Goal: Information Seeking & Learning: Learn about a topic

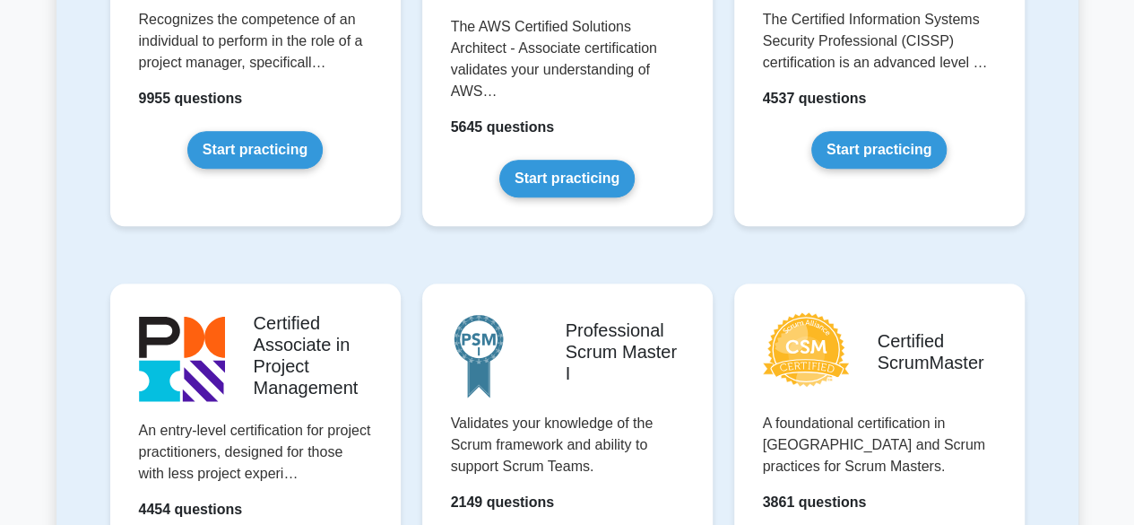
scroll to position [269, 0]
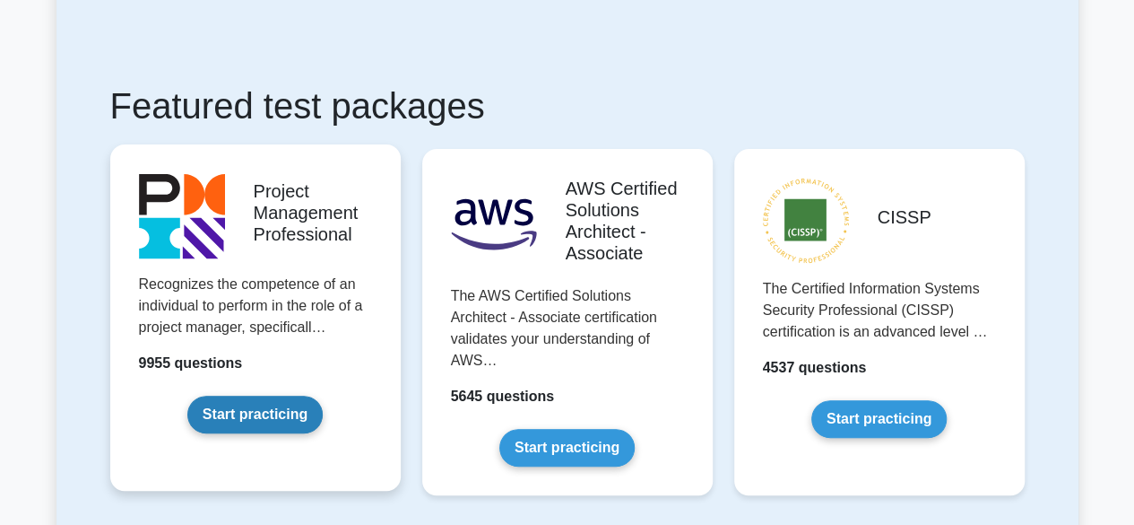
click at [319, 395] on link "Start practicing" at bounding box center [254, 414] width 135 height 38
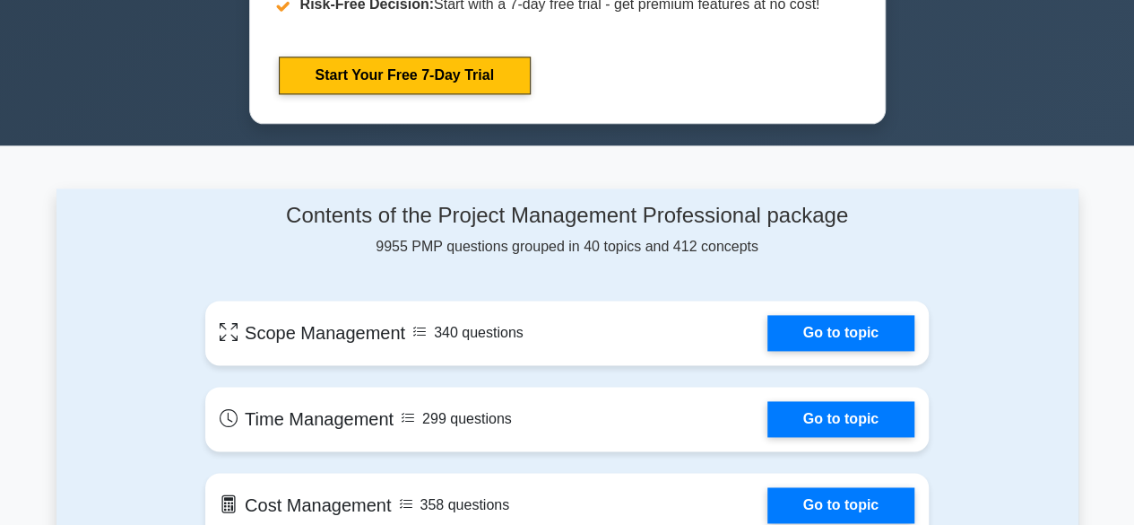
scroll to position [1345, 0]
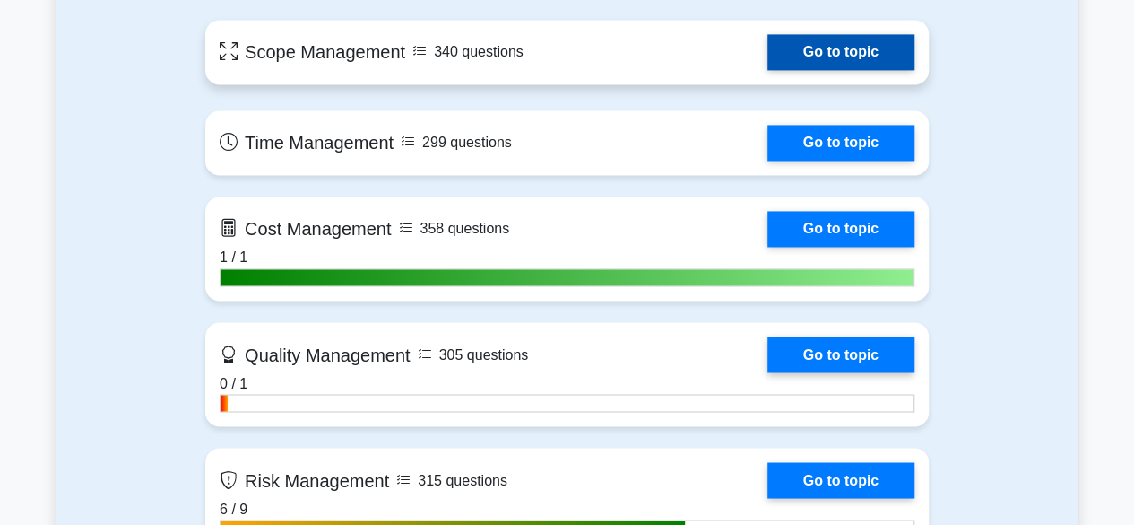
click at [830, 51] on link "Go to topic" at bounding box center [841, 52] width 147 height 36
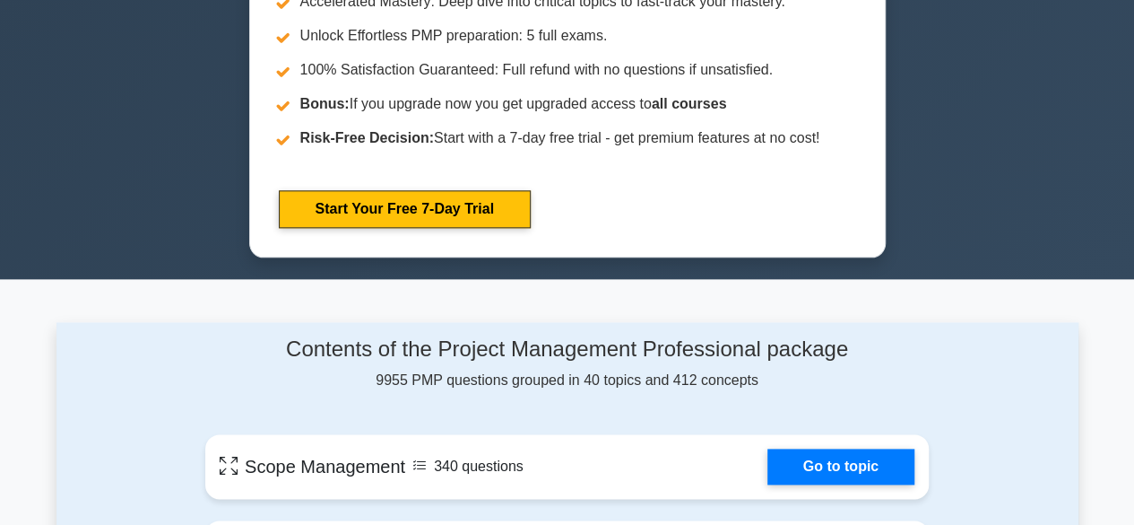
scroll to position [1076, 0]
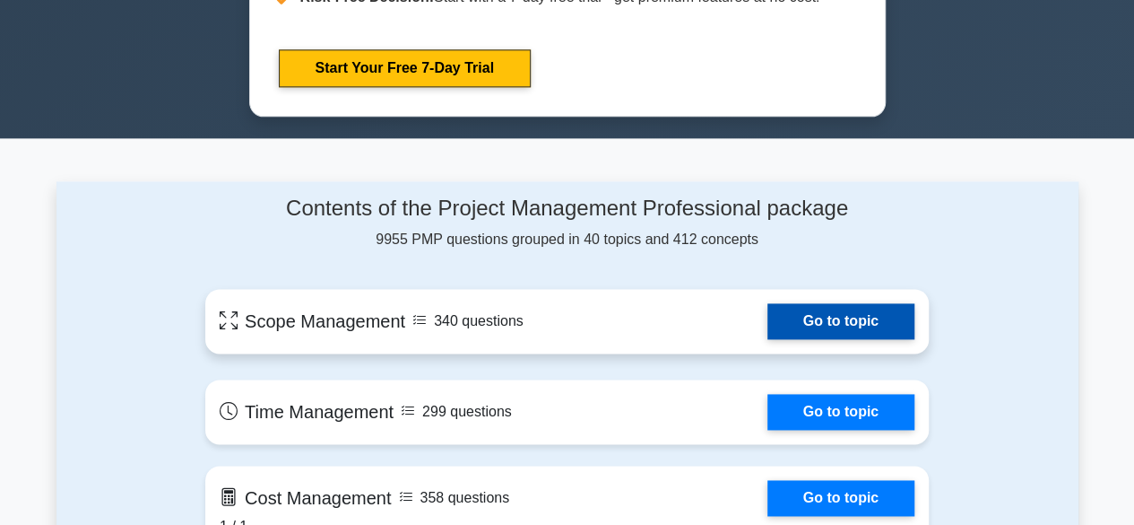
click at [864, 331] on link "Go to topic" at bounding box center [841, 321] width 147 height 36
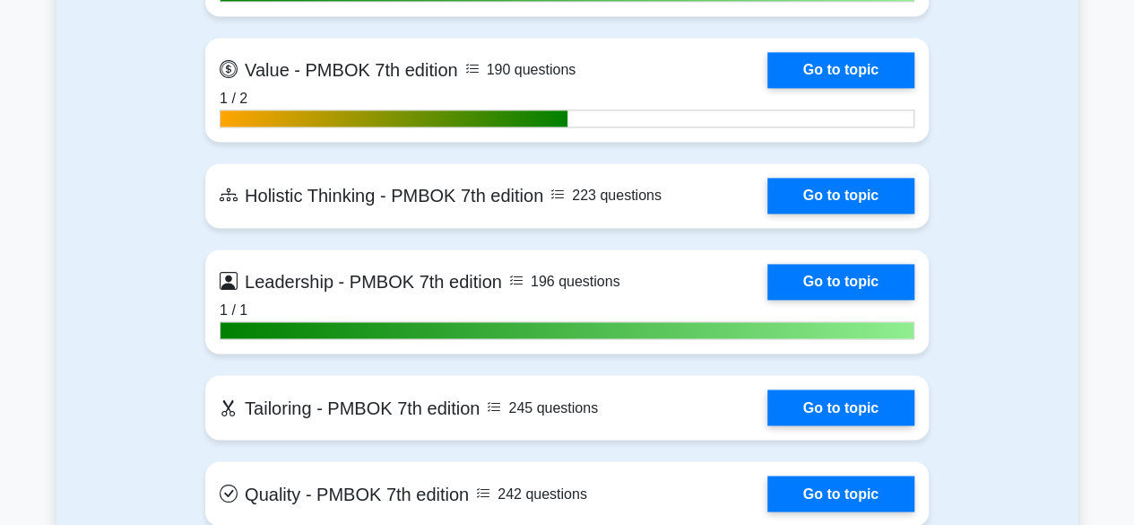
scroll to position [4752, 0]
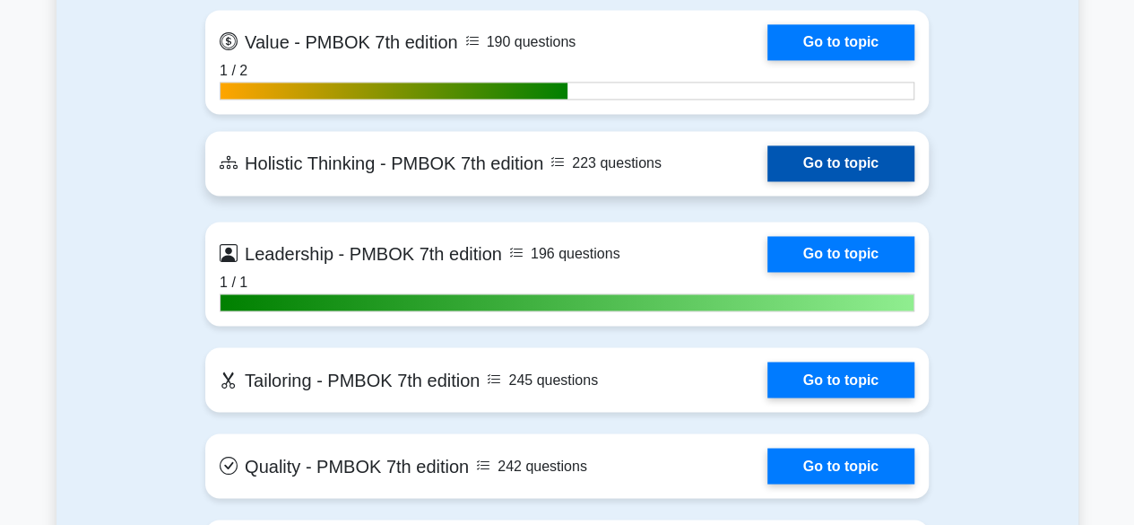
click at [862, 158] on link "Go to topic" at bounding box center [841, 163] width 147 height 36
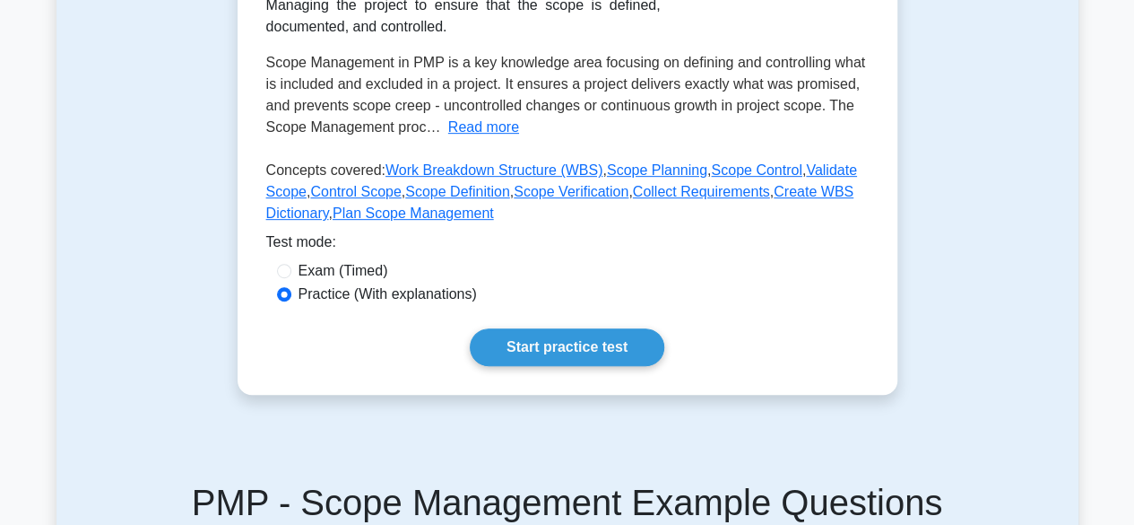
scroll to position [359, 0]
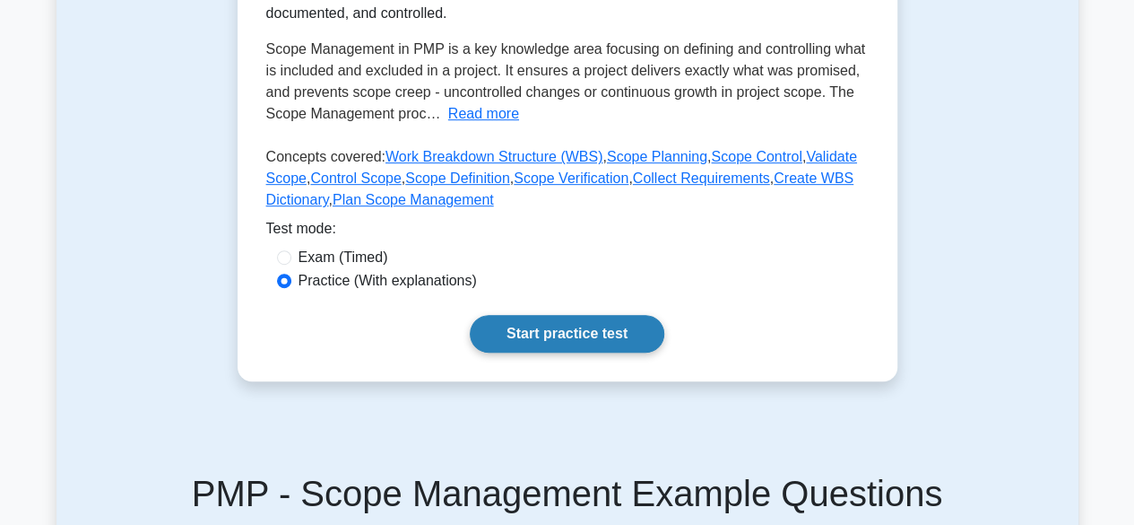
click at [603, 340] on link "Start practice test" at bounding box center [567, 334] width 195 height 38
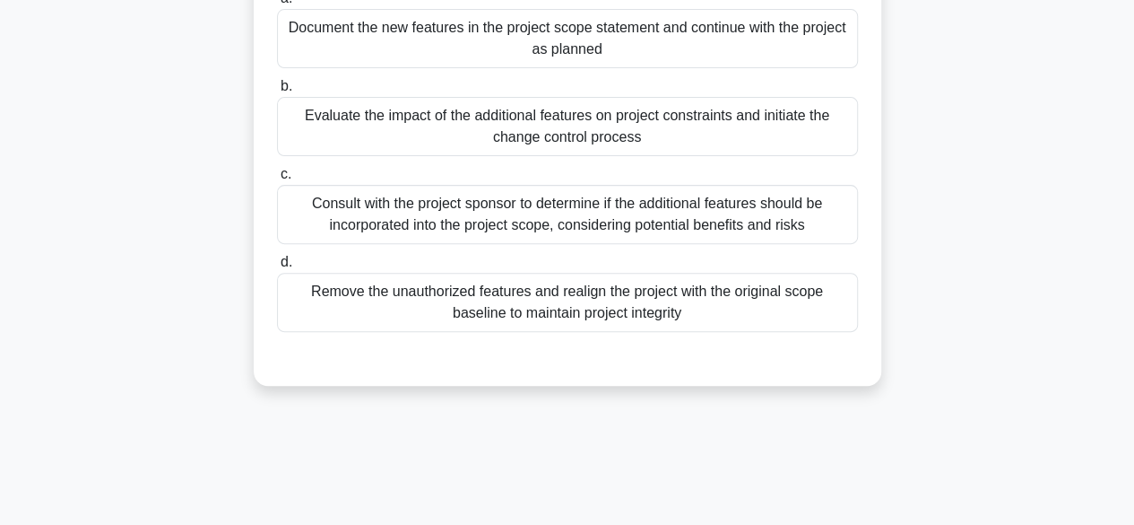
scroll to position [269, 0]
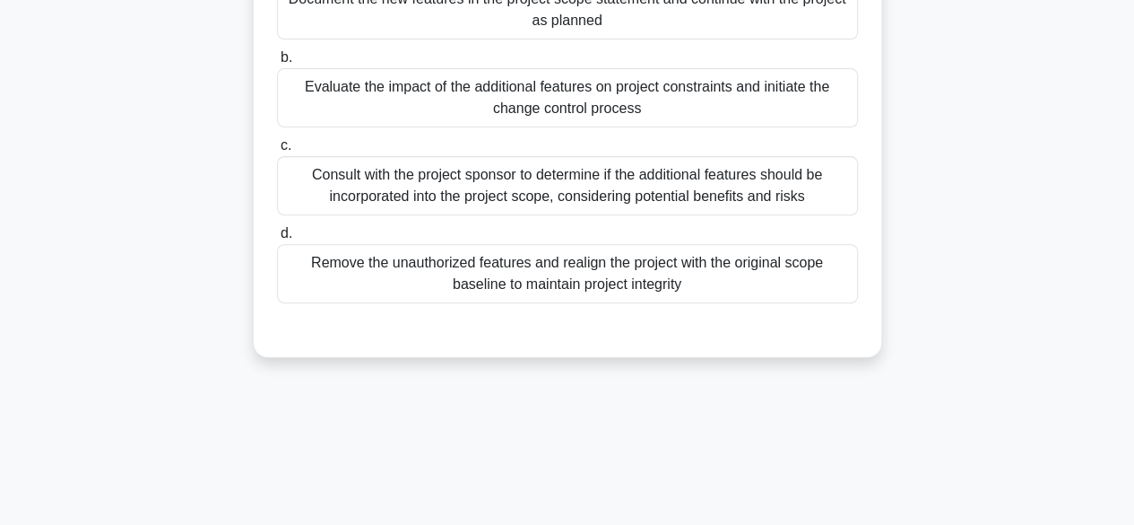
click at [656, 100] on div "Evaluate the impact of the additional features on project constraints and initi…" at bounding box center [567, 97] width 581 height 59
click at [277, 64] on input "b. Evaluate the impact of the additional features on project constraints and in…" at bounding box center [277, 58] width 0 height 12
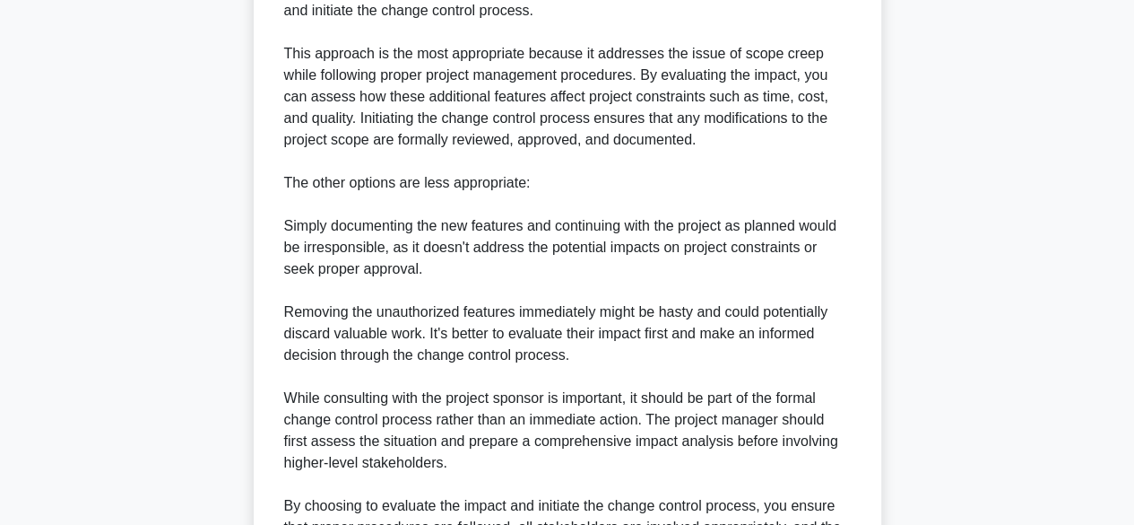
scroll to position [858, 0]
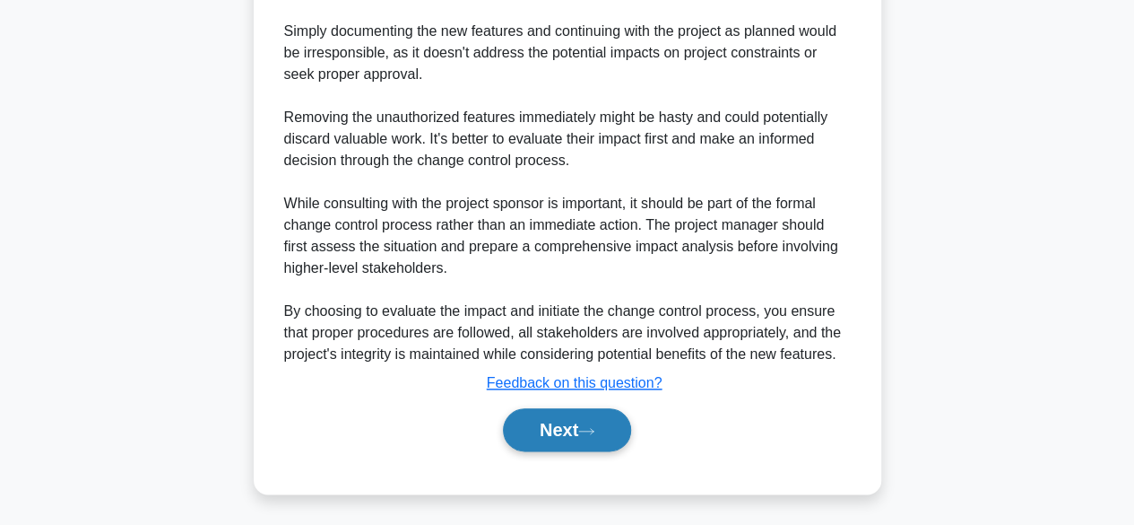
click at [574, 429] on button "Next" at bounding box center [567, 429] width 128 height 43
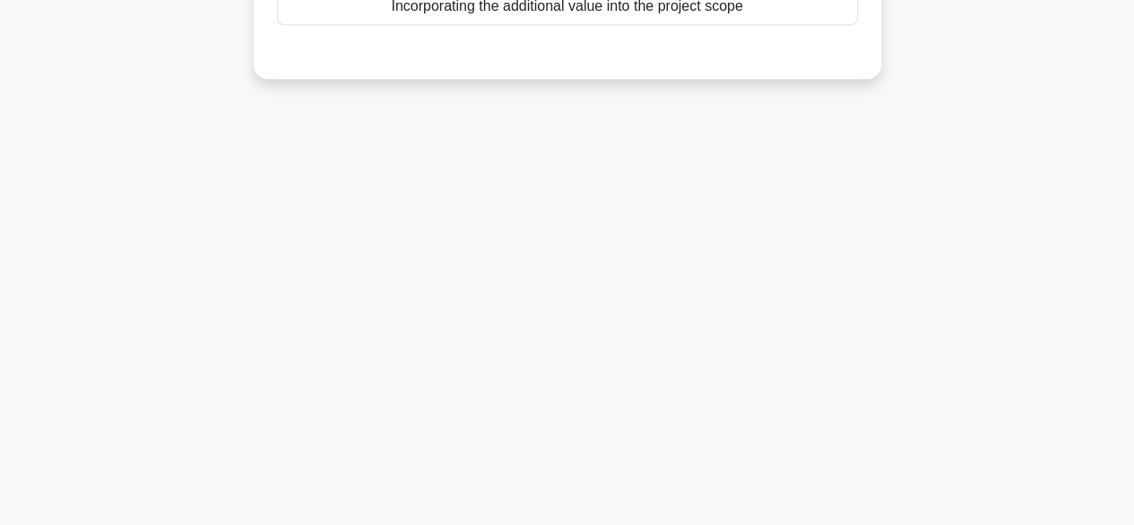
scroll to position [0, 0]
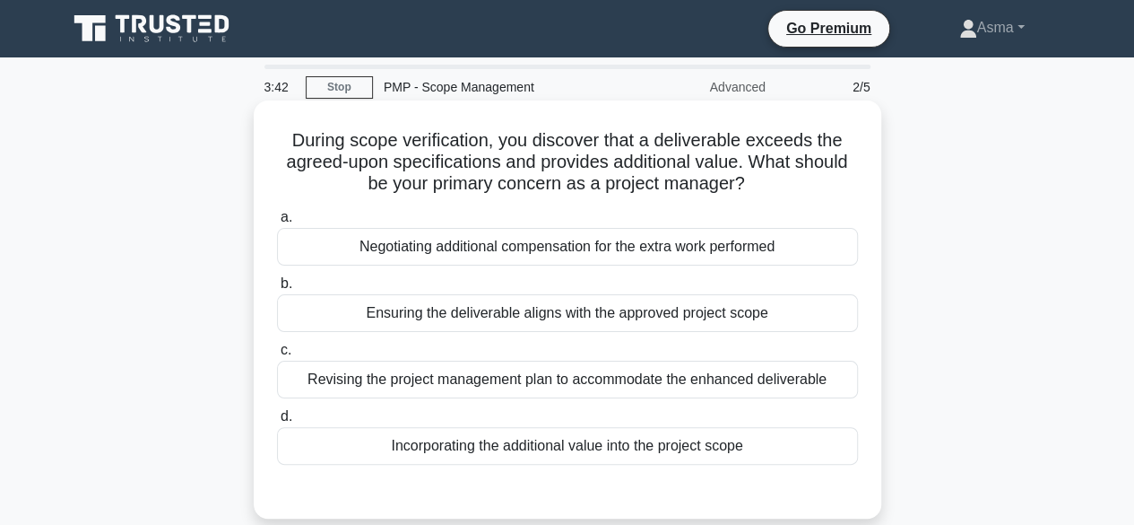
click at [609, 382] on div "Revising the project management plan to accommodate the enhanced deliverable" at bounding box center [567, 379] width 581 height 38
click at [277, 356] on input "c. Revising the project management plan to accommodate the enhanced deliverable" at bounding box center [277, 350] width 0 height 12
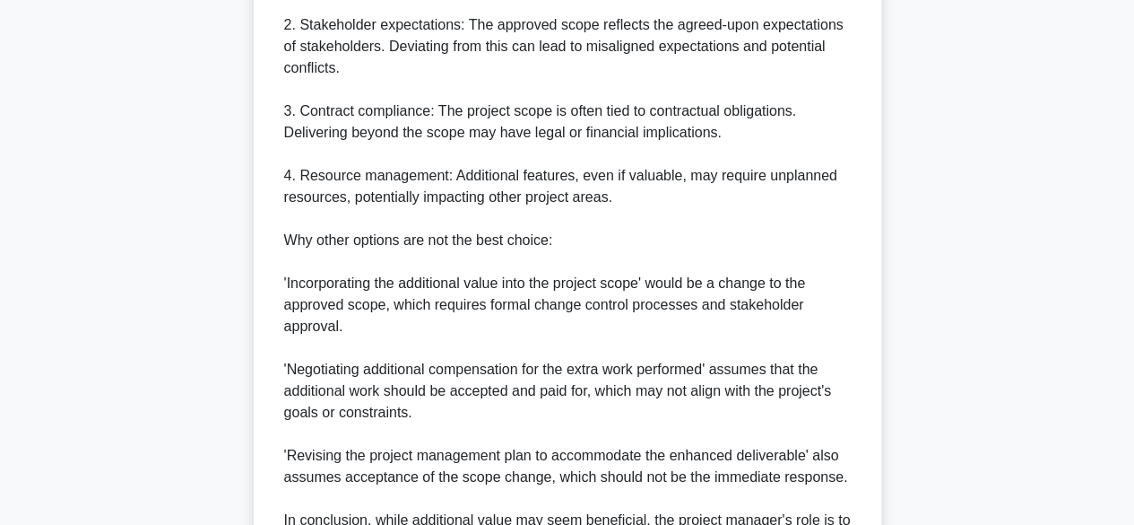
scroll to position [990, 0]
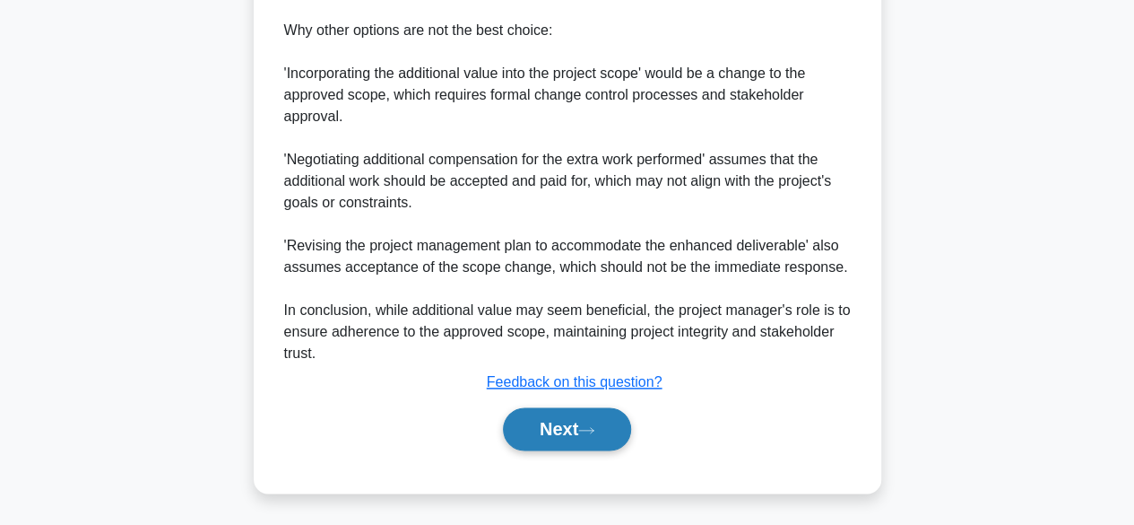
click at [591, 425] on icon at bounding box center [586, 430] width 16 height 10
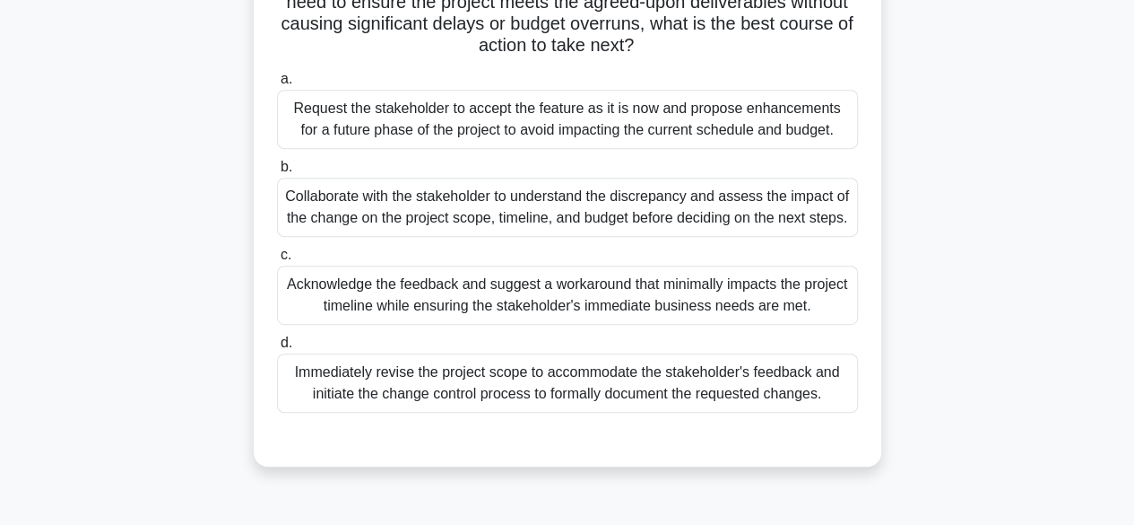
scroll to position [359, 0]
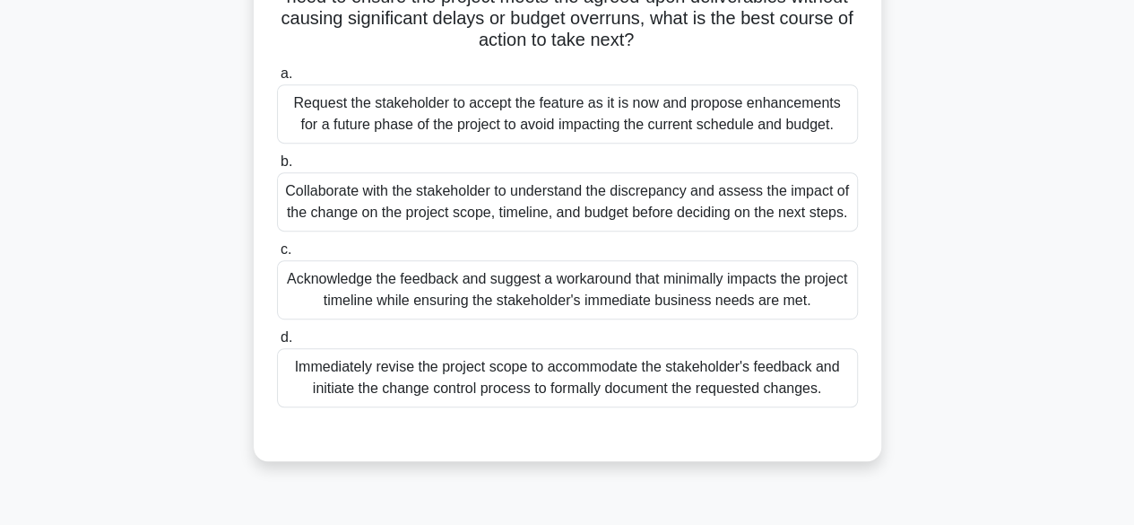
click at [703, 214] on div "Collaborate with the stakeholder to understand the discrepancy and assess the i…" at bounding box center [567, 201] width 581 height 59
click at [277, 168] on input "b. Collaborate with the stakeholder to understand the discrepancy and assess th…" at bounding box center [277, 162] width 0 height 12
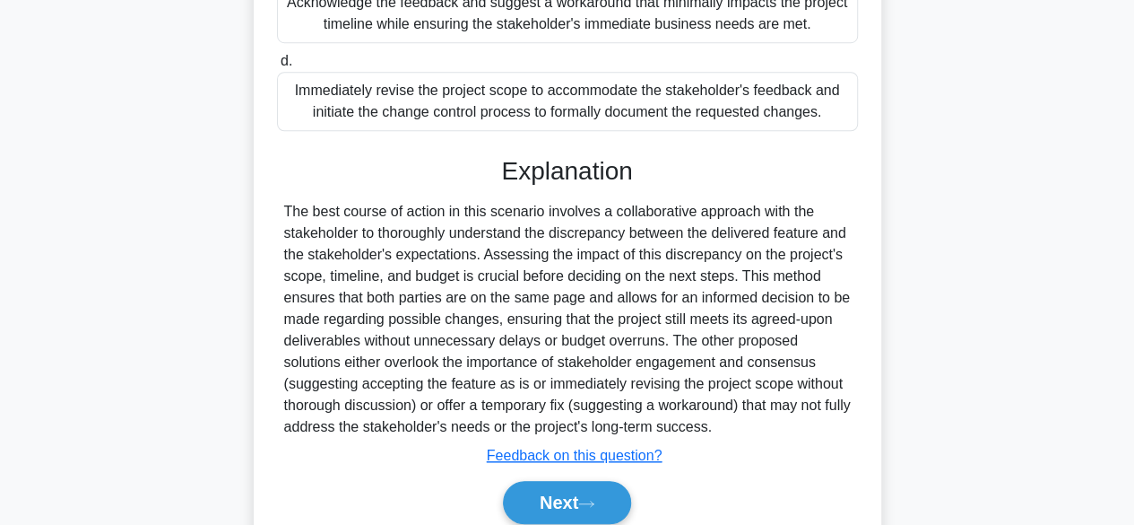
scroll to position [729, 0]
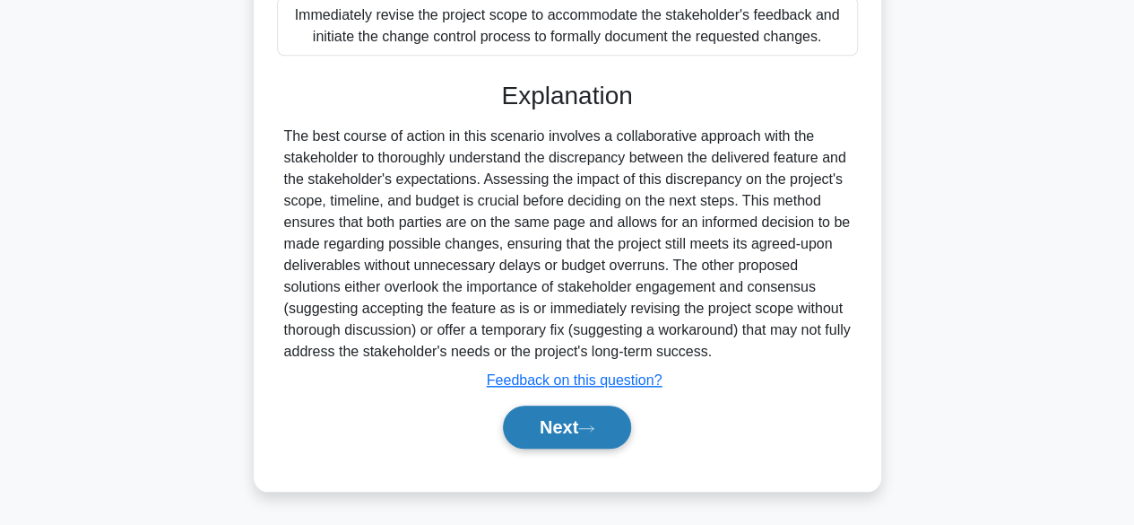
click at [575, 428] on button "Next" at bounding box center [567, 426] width 128 height 43
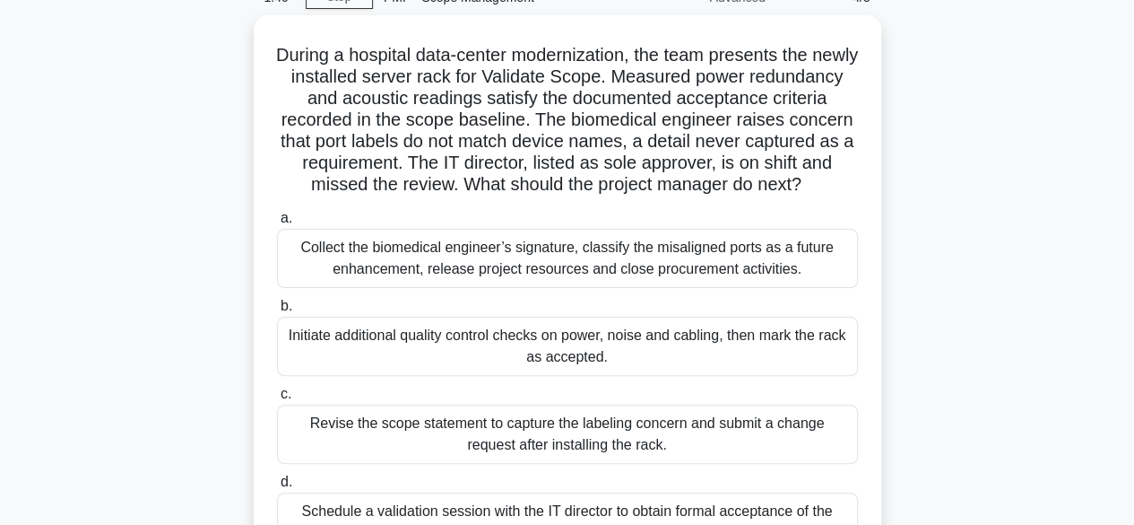
scroll to position [179, 0]
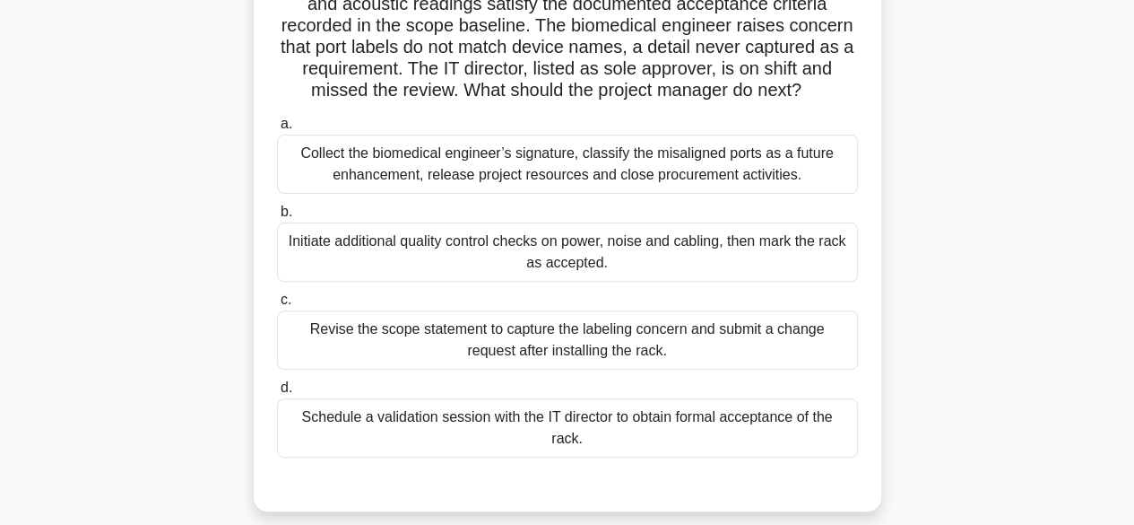
click at [683, 369] on div "Revise the scope statement to capture the labeling concern and submit a change …" at bounding box center [567, 339] width 581 height 59
click at [277, 306] on input "c. Revise the scope statement to capture the labeling concern and submit a chan…" at bounding box center [277, 300] width 0 height 12
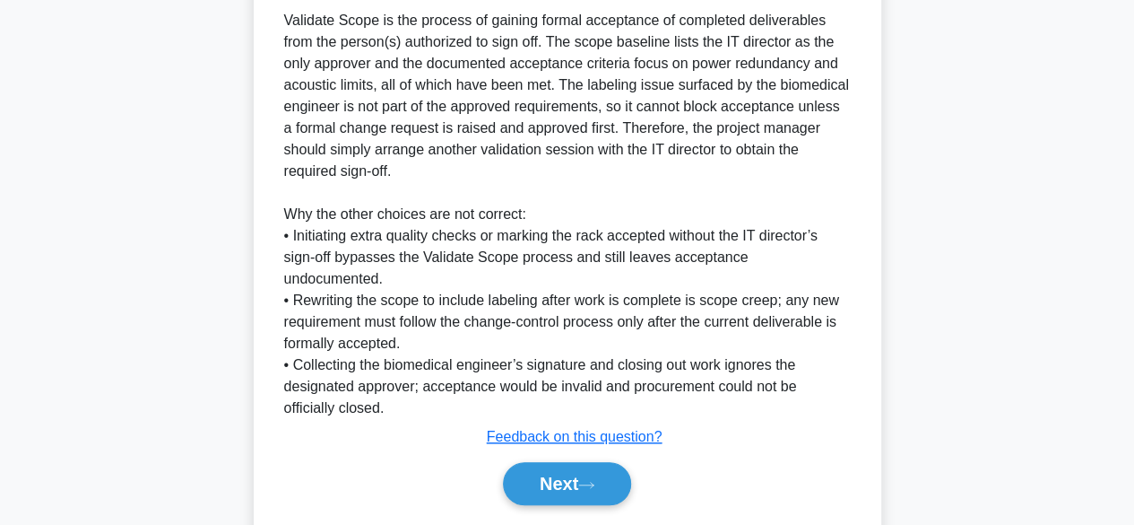
scroll to position [753, 0]
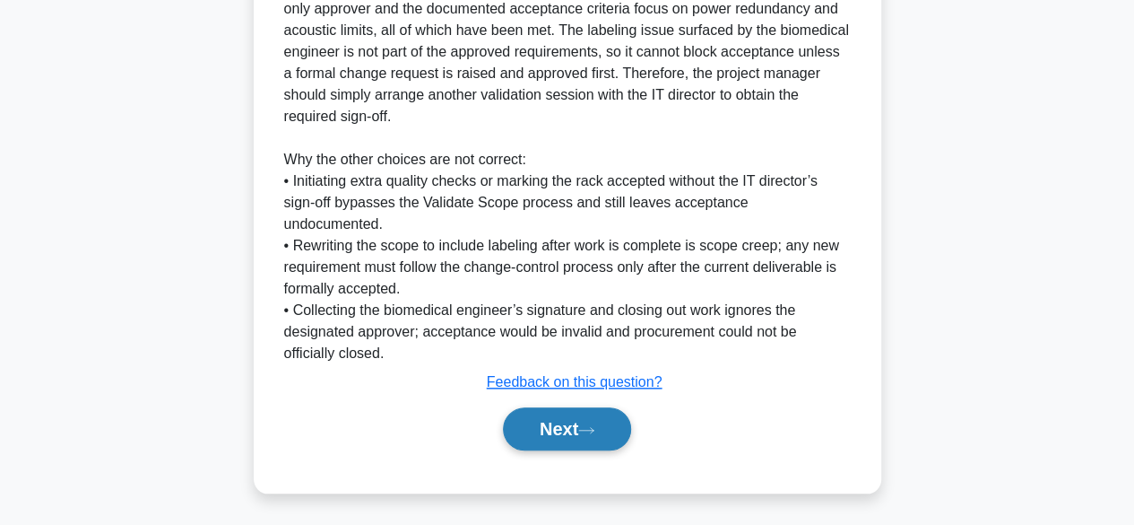
click at [550, 435] on button "Next" at bounding box center [567, 428] width 128 height 43
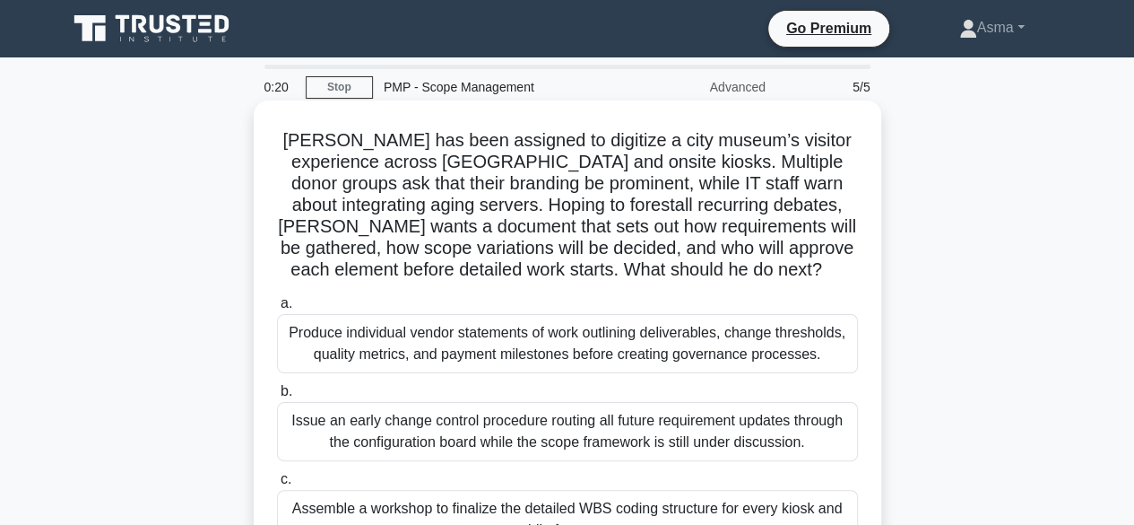
scroll to position [269, 0]
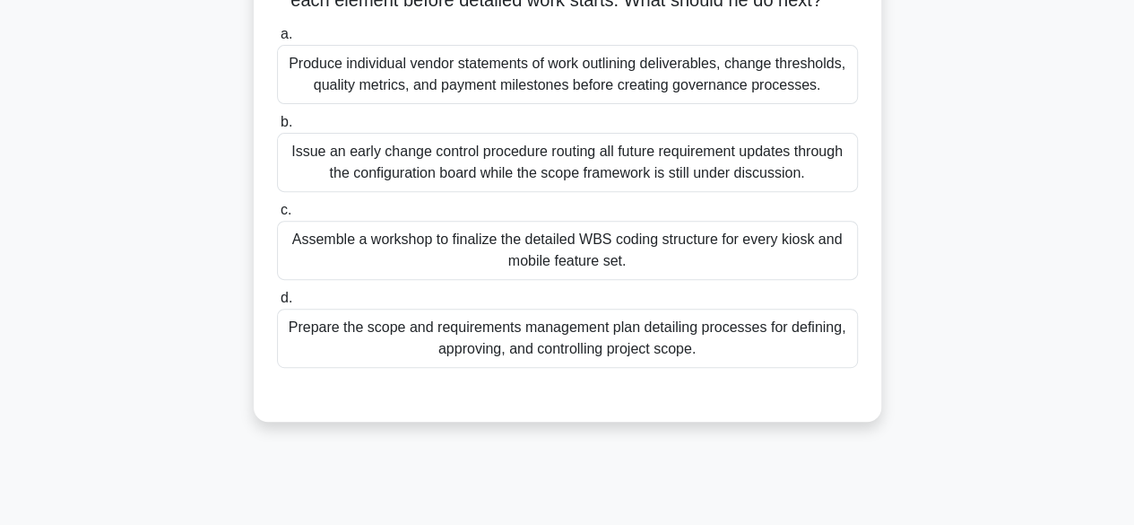
click at [688, 264] on div "Assemble a workshop to finalize the detailed WBS coding structure for every kio…" at bounding box center [567, 250] width 581 height 59
click at [277, 216] on input "c. Assemble a workshop to finalize the detailed WBS coding structure for every …" at bounding box center [277, 210] width 0 height 12
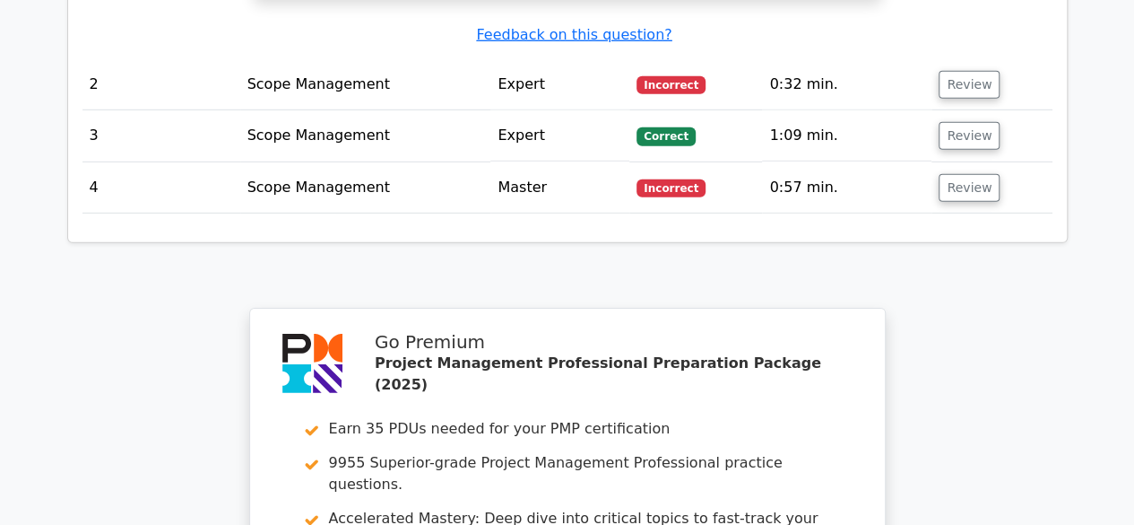
scroll to position [3049, 0]
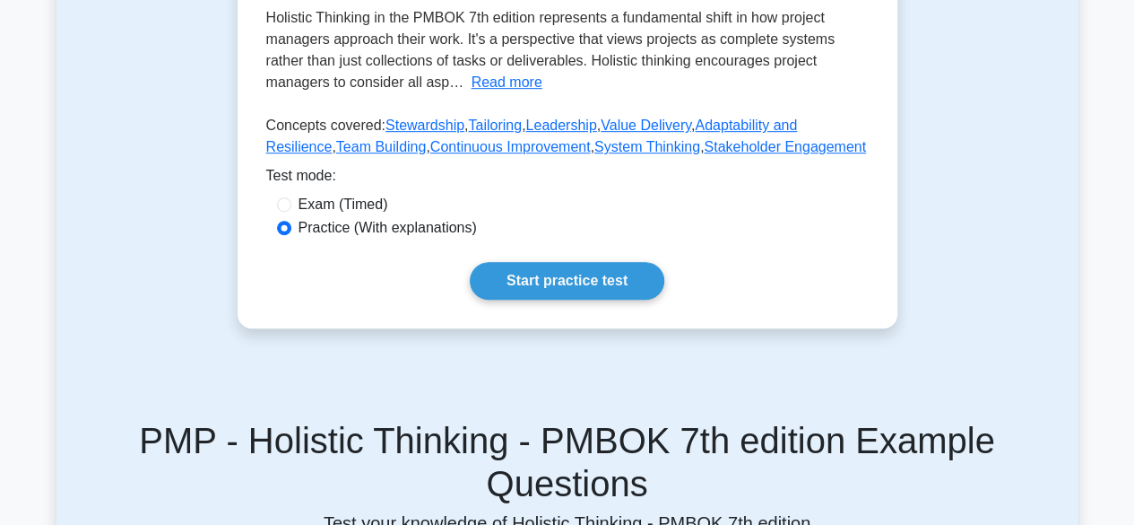
scroll to position [448, 0]
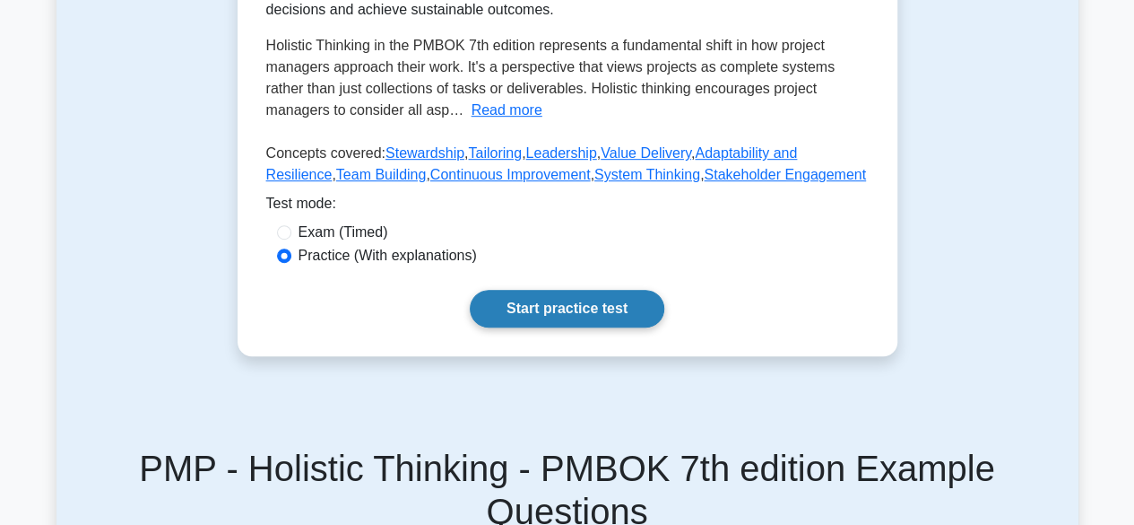
click at [551, 305] on link "Start practice test" at bounding box center [567, 309] width 195 height 38
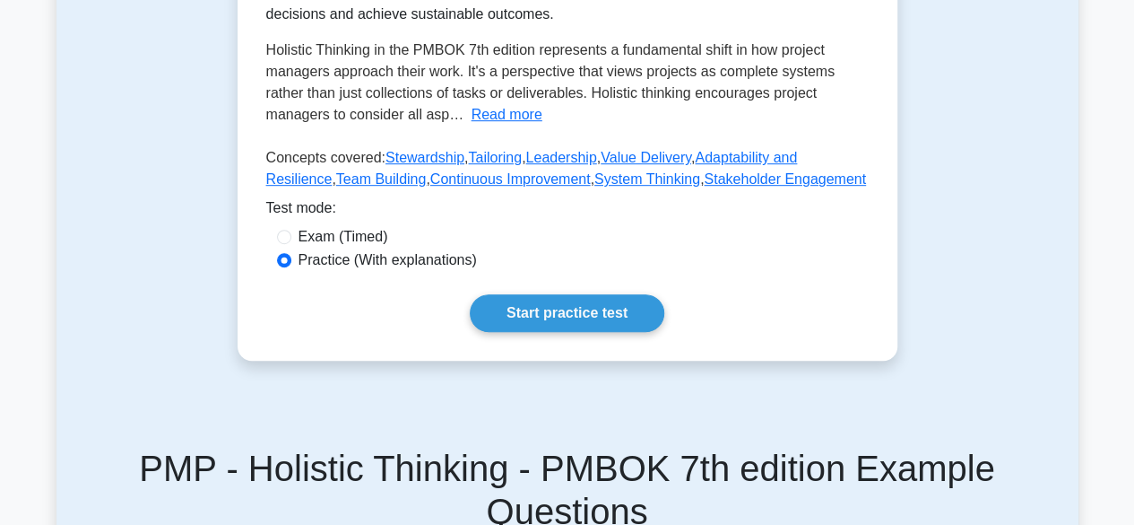
scroll to position [0, 0]
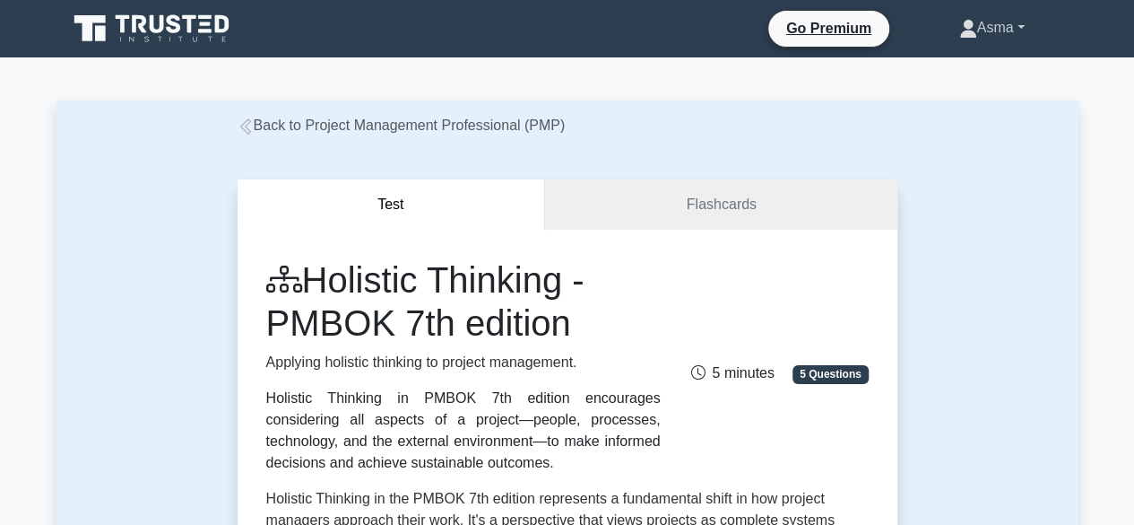
click at [1019, 35] on link "Asma" at bounding box center [992, 28] width 152 height 36
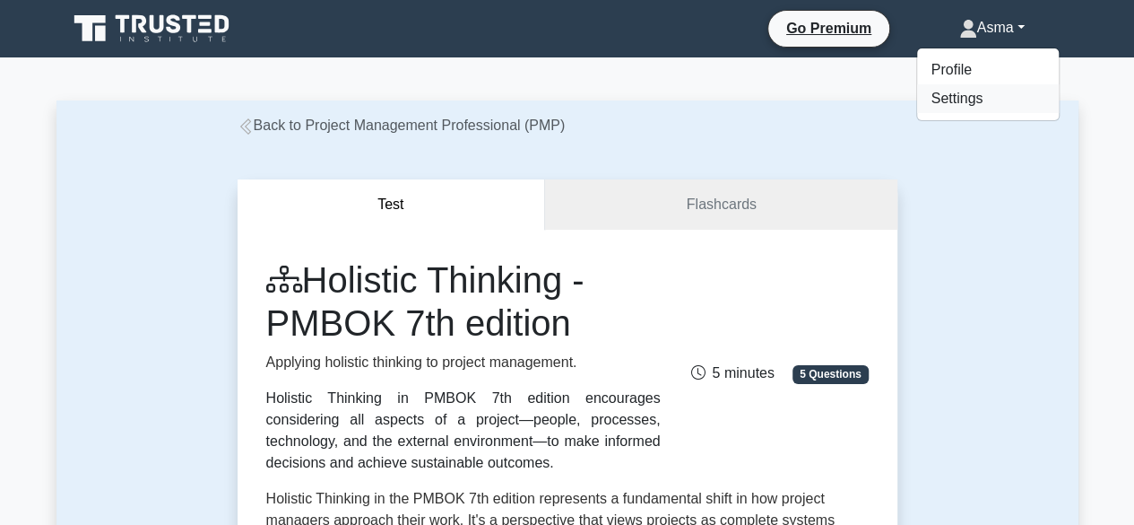
click at [956, 89] on link "Settings" at bounding box center [988, 98] width 142 height 29
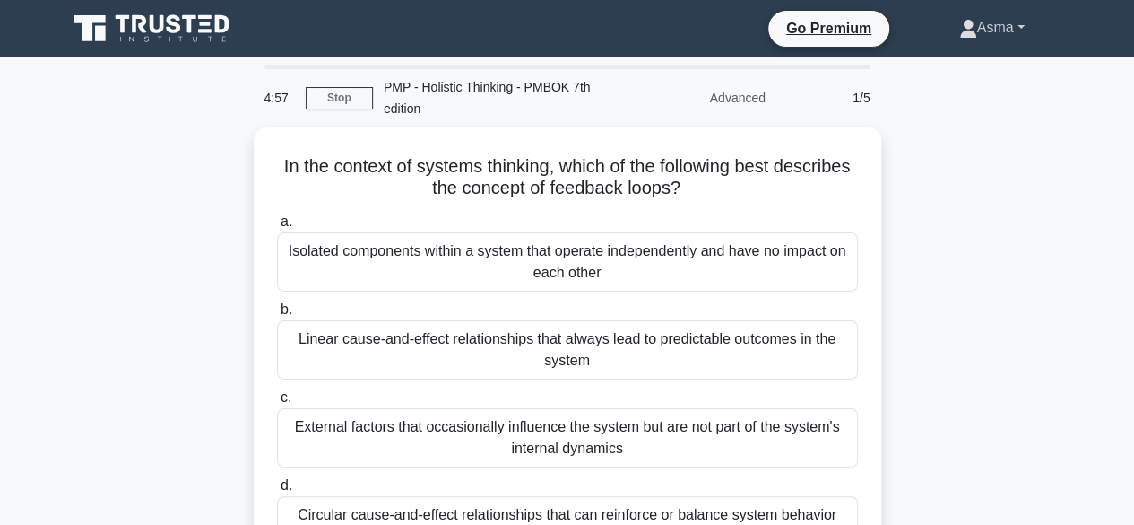
click at [1019, 33] on link "Asma" at bounding box center [992, 28] width 152 height 36
click at [944, 74] on link "Profile" at bounding box center [988, 70] width 142 height 29
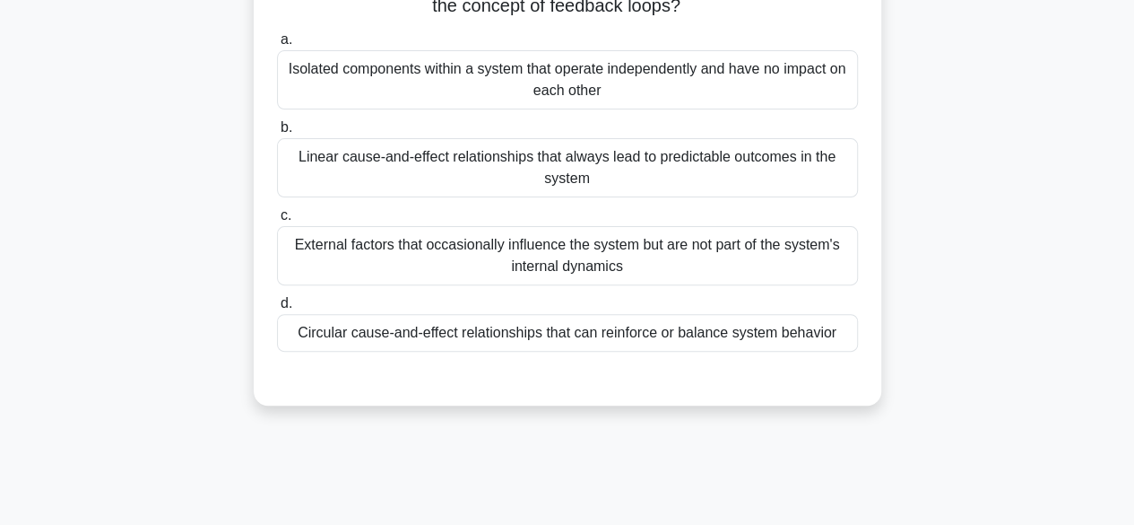
scroll to position [179, 0]
click at [541, 334] on div "Circular cause-and-effect relationships that can reinforce or balance system be…" at bounding box center [567, 331] width 581 height 38
click at [277, 308] on input "d. Circular cause-and-effect relationships that can reinforce or balance system…" at bounding box center [277, 302] width 0 height 12
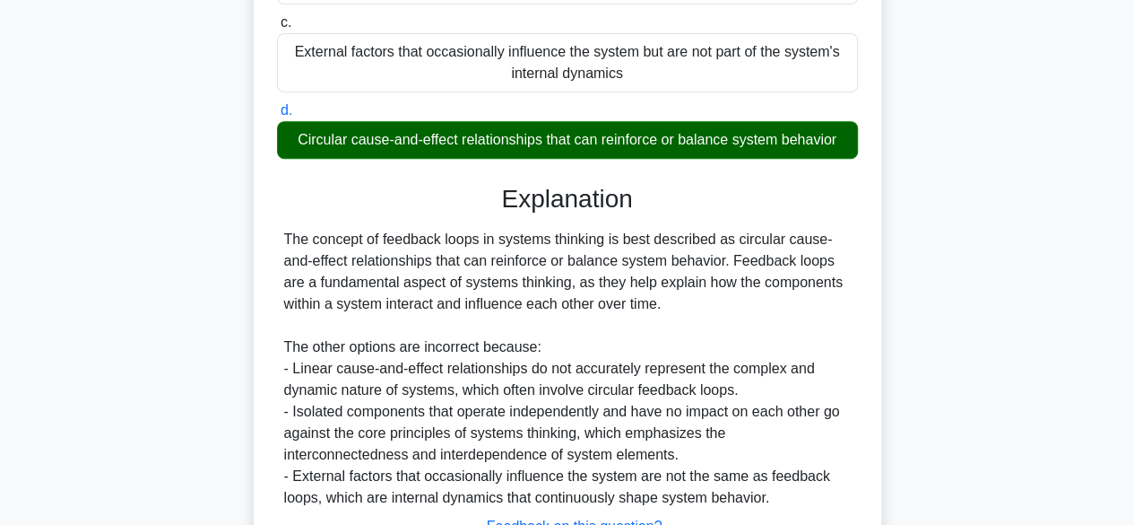
scroll to position [514, 0]
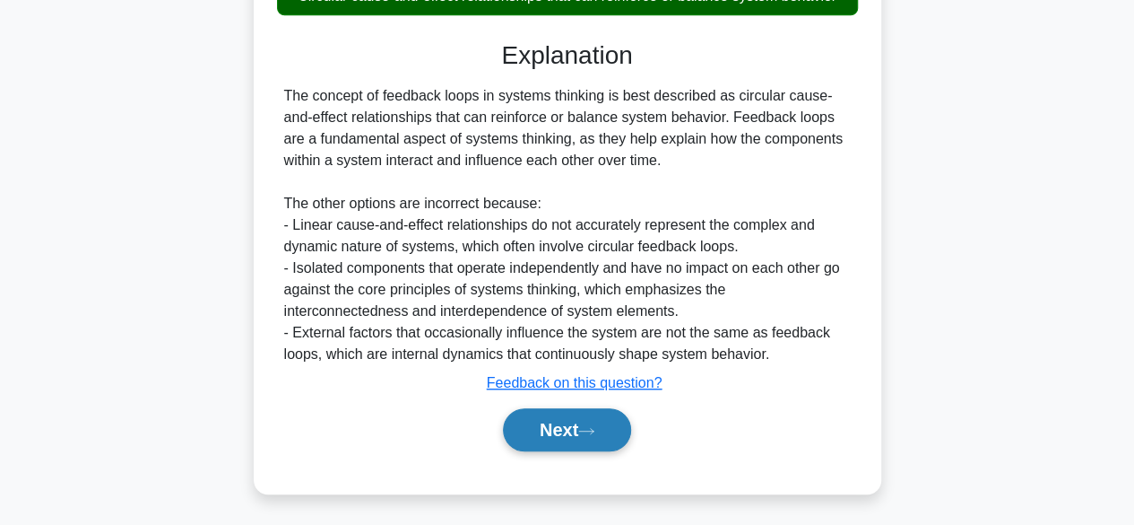
click at [594, 431] on icon at bounding box center [586, 431] width 16 height 10
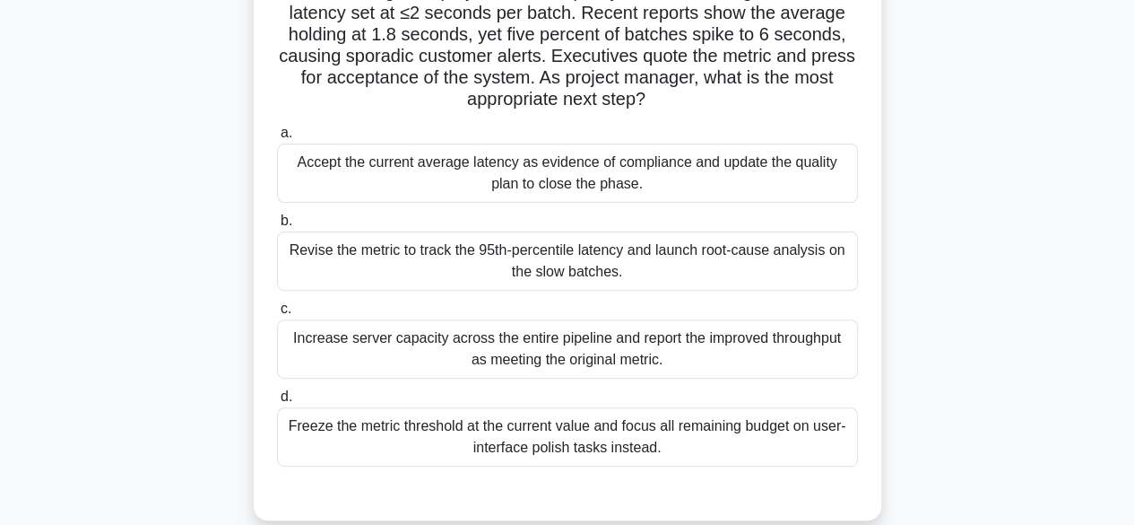
scroll to position [85, 0]
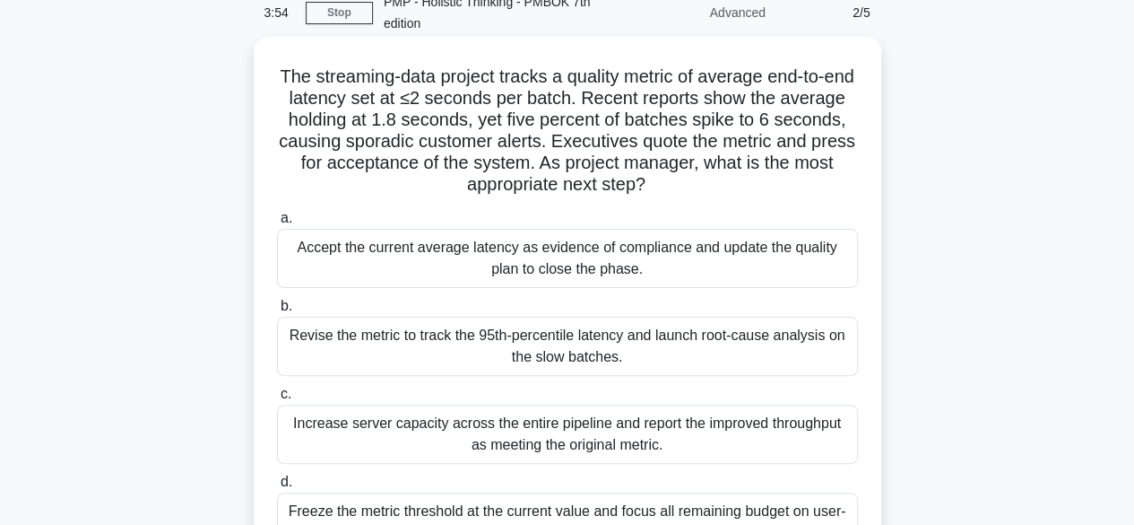
click at [622, 352] on div "Revise the metric to track the 95th-percentile latency and launch root-cause an…" at bounding box center [567, 346] width 581 height 59
click at [277, 312] on input "b. Revise the metric to track the 95th-percentile latency and launch root-cause…" at bounding box center [277, 306] width 0 height 12
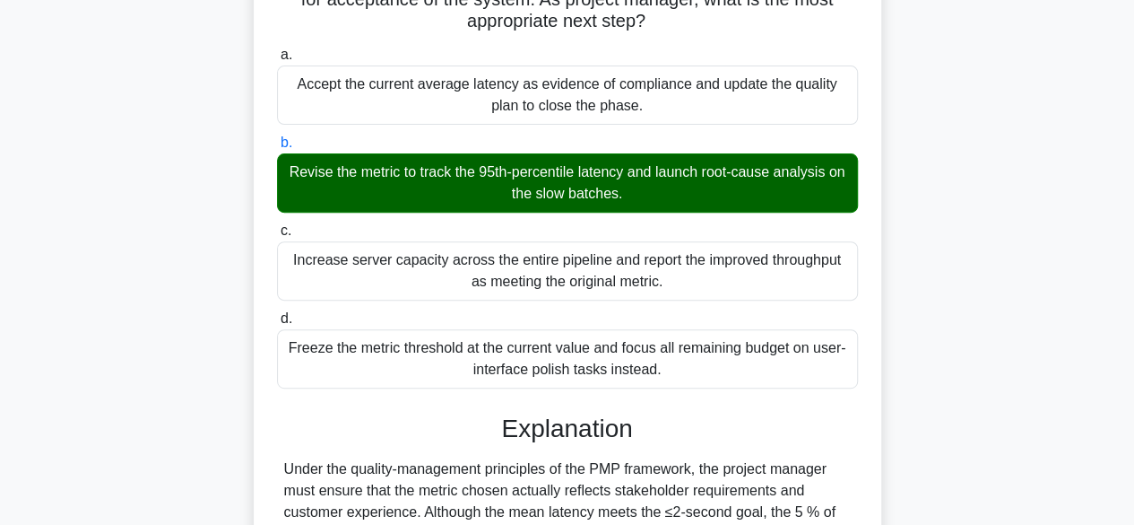
scroll to position [623, 0]
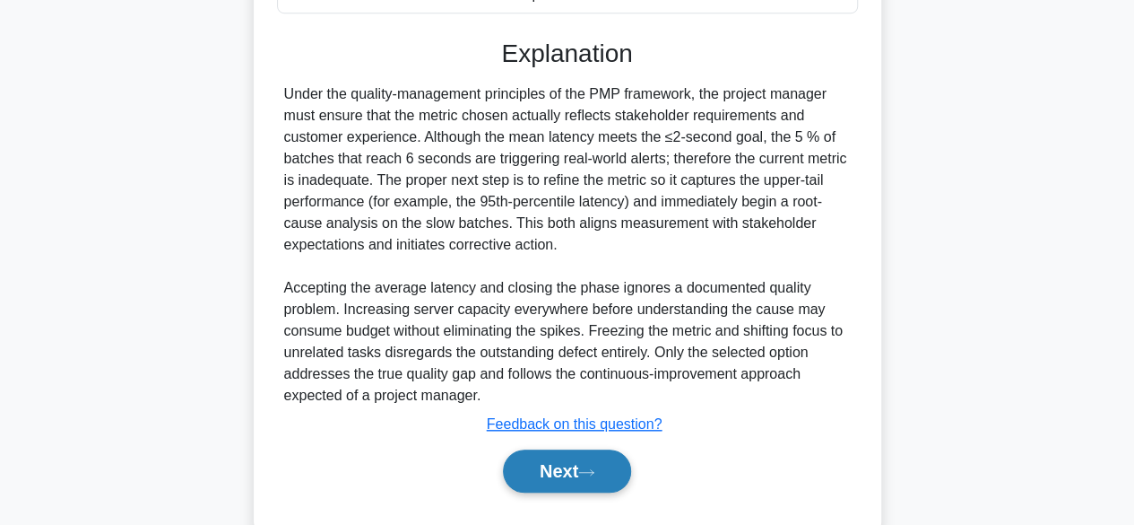
click at [569, 467] on button "Next" at bounding box center [567, 470] width 128 height 43
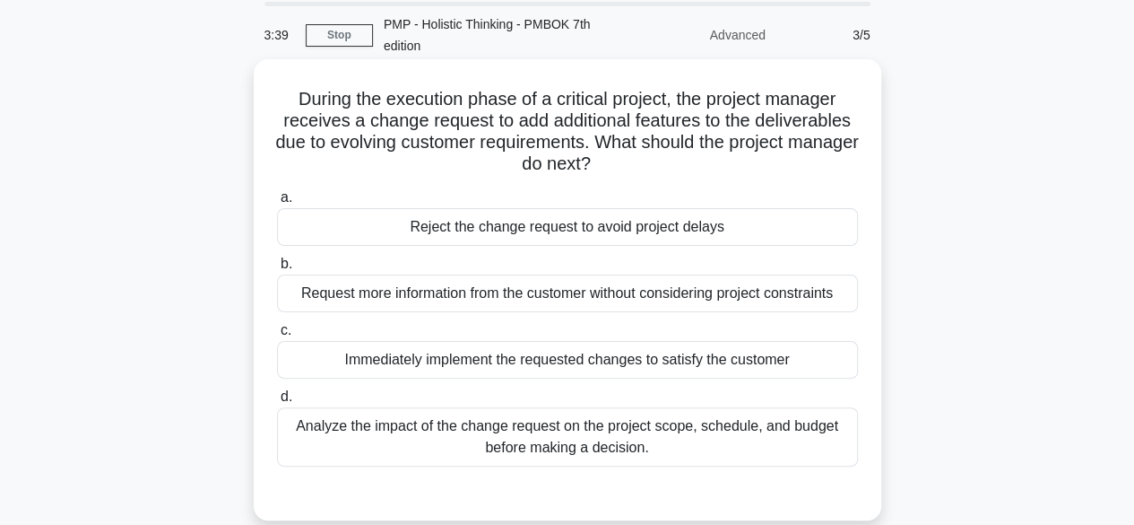
scroll to position [90, 0]
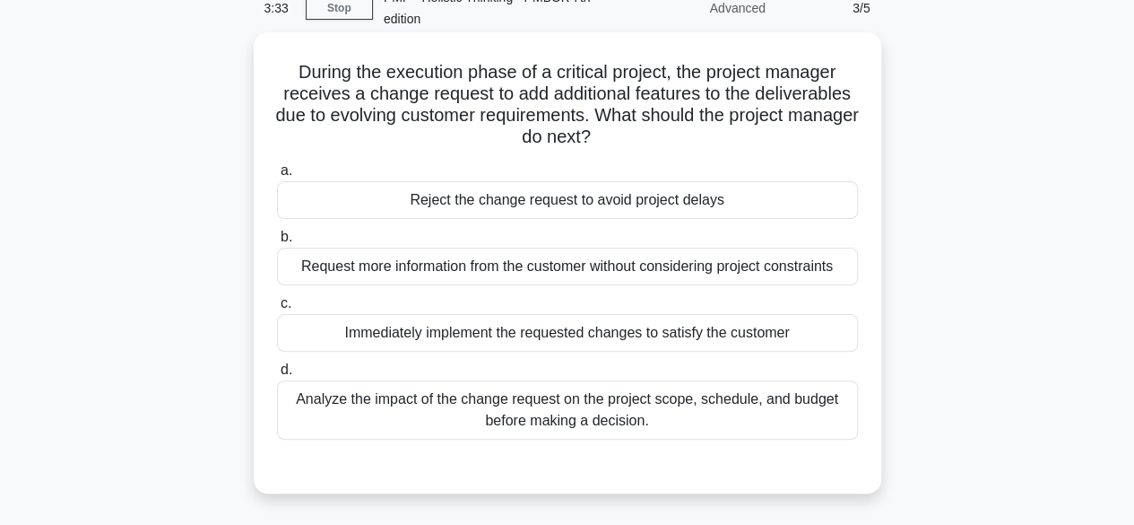
click at [540, 424] on div "Analyze the impact of the change request on the project scope, schedule, and bu…" at bounding box center [567, 409] width 581 height 59
click at [277, 376] on input "d. Analyze the impact of the change request on the project scope, schedule, and…" at bounding box center [277, 370] width 0 height 12
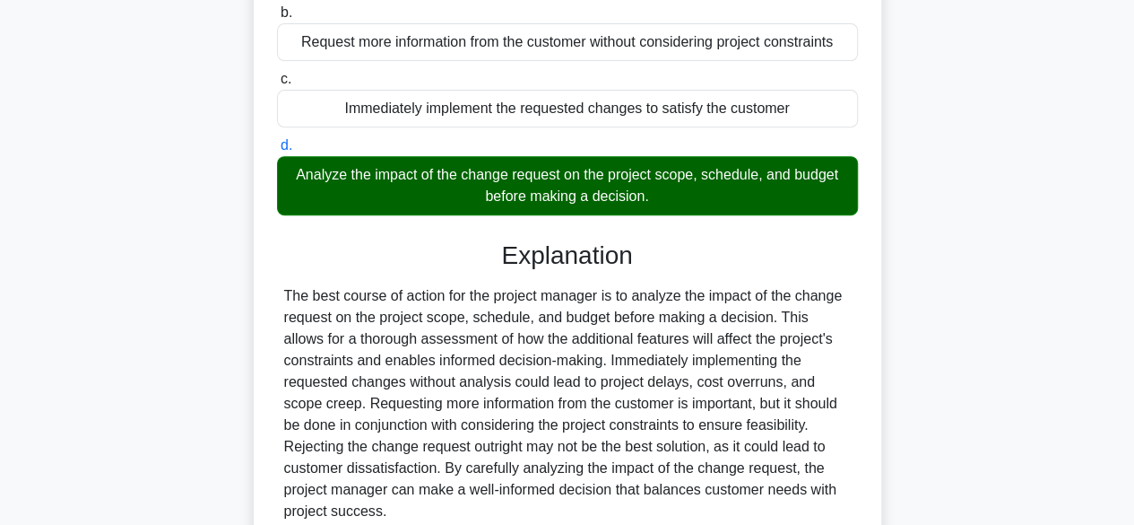
scroll to position [471, 0]
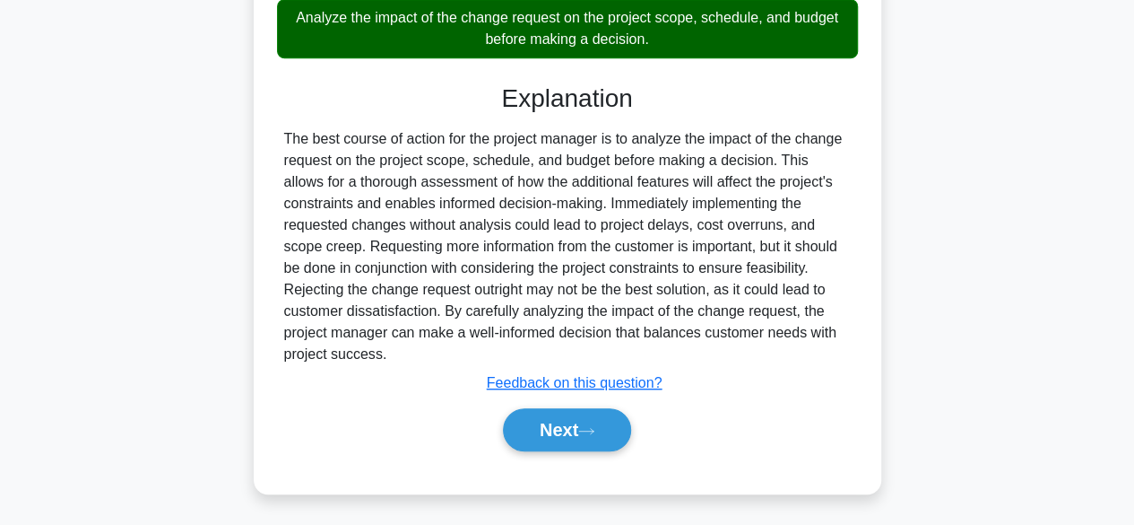
click at [540, 424] on button "Next" at bounding box center [567, 429] width 128 height 43
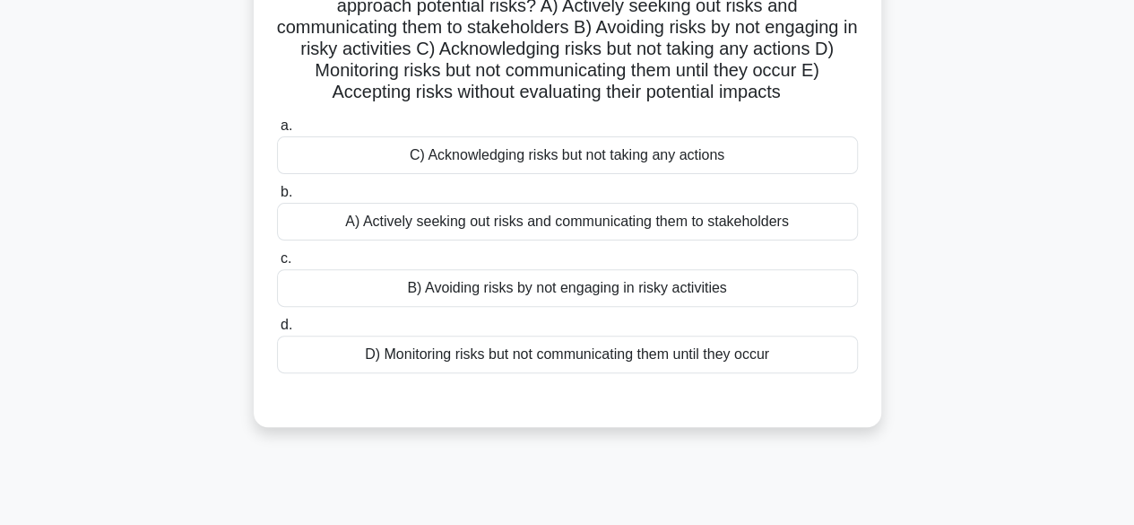
scroll to position [179, 0]
click at [651, 225] on div "A) Actively seeking out risks and communicating them to stakeholders" at bounding box center [567, 220] width 581 height 38
click at [277, 196] on input "b. A) Actively seeking out risks and communicating them to stakeholders" at bounding box center [277, 191] width 0 height 12
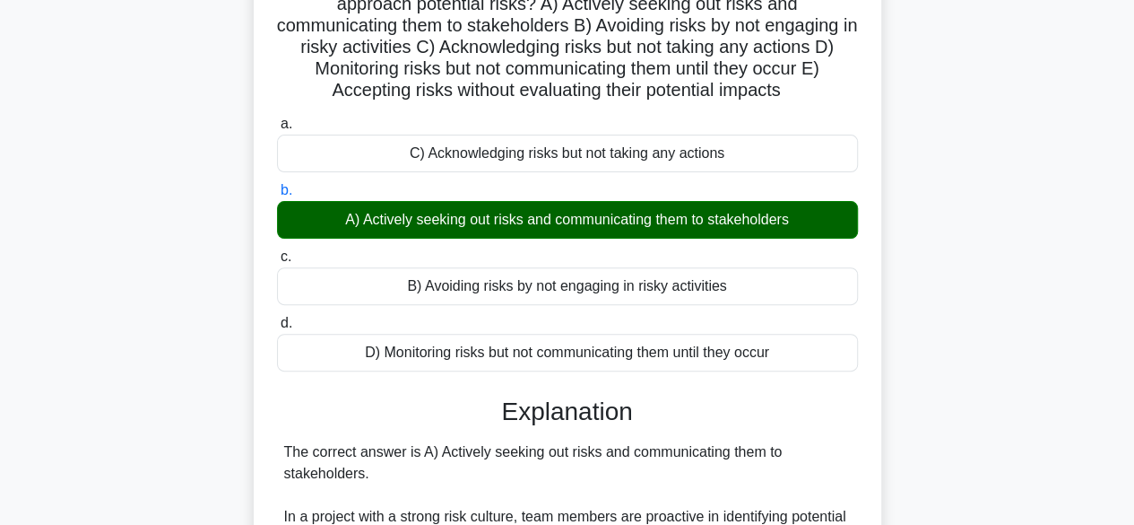
scroll to position [578, 0]
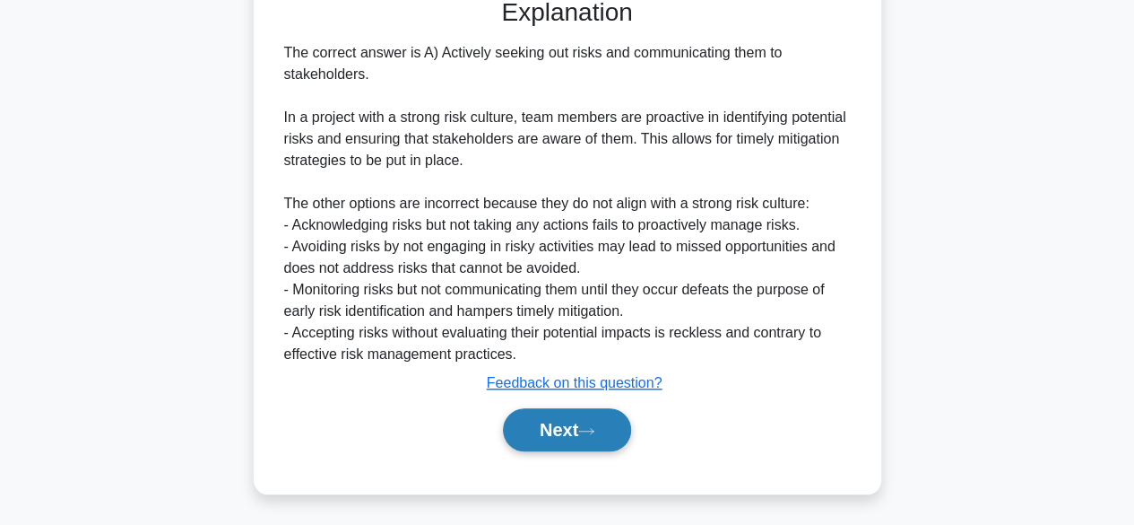
click at [587, 428] on icon at bounding box center [586, 431] width 16 height 10
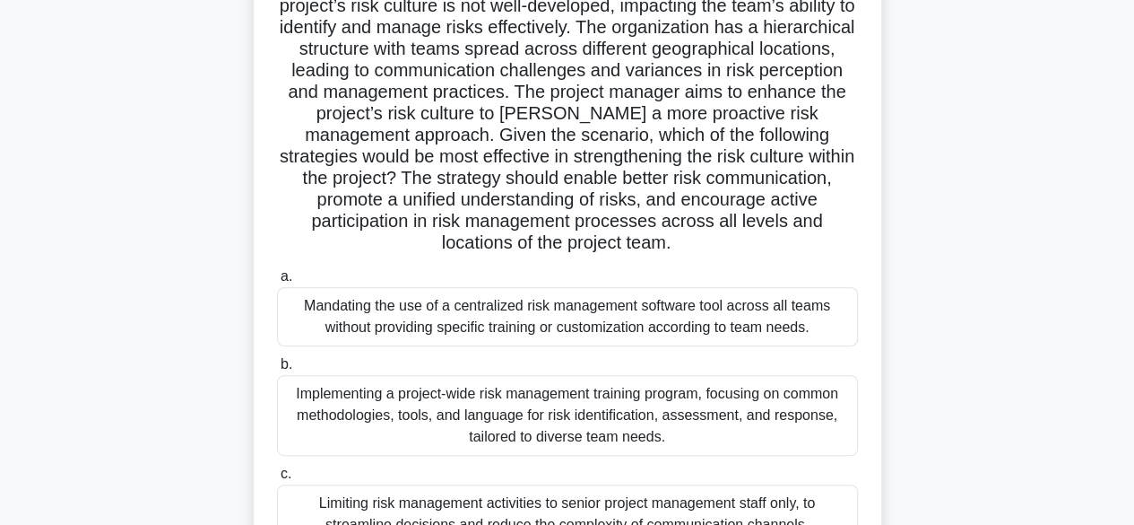
scroll to position [354, 0]
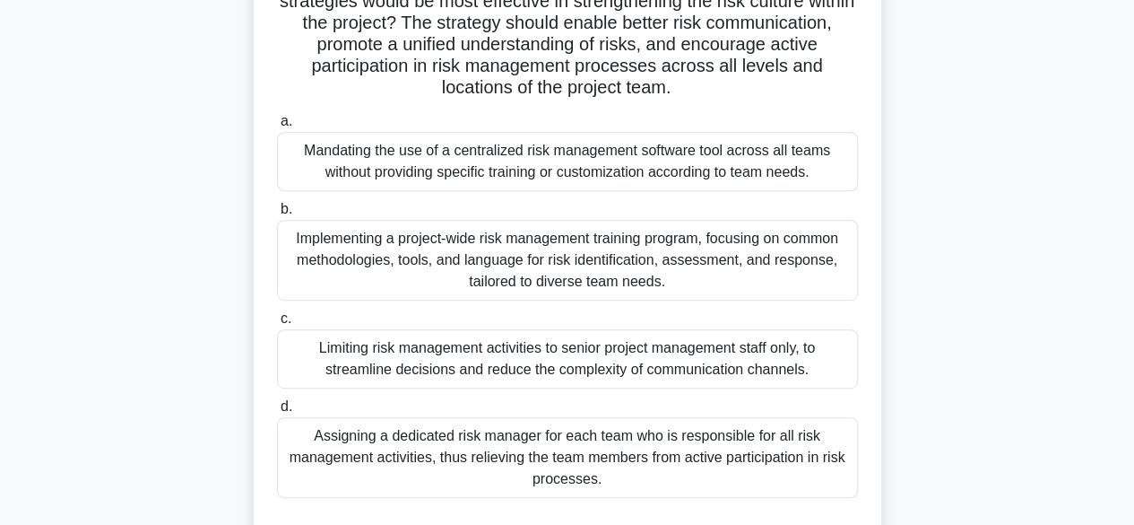
click at [715, 269] on div "Implementing a project-wide risk management training program, focusing on commo…" at bounding box center [567, 260] width 581 height 81
click at [277, 215] on input "b. Implementing a project-wide risk management training program, focusing on co…" at bounding box center [277, 210] width 0 height 12
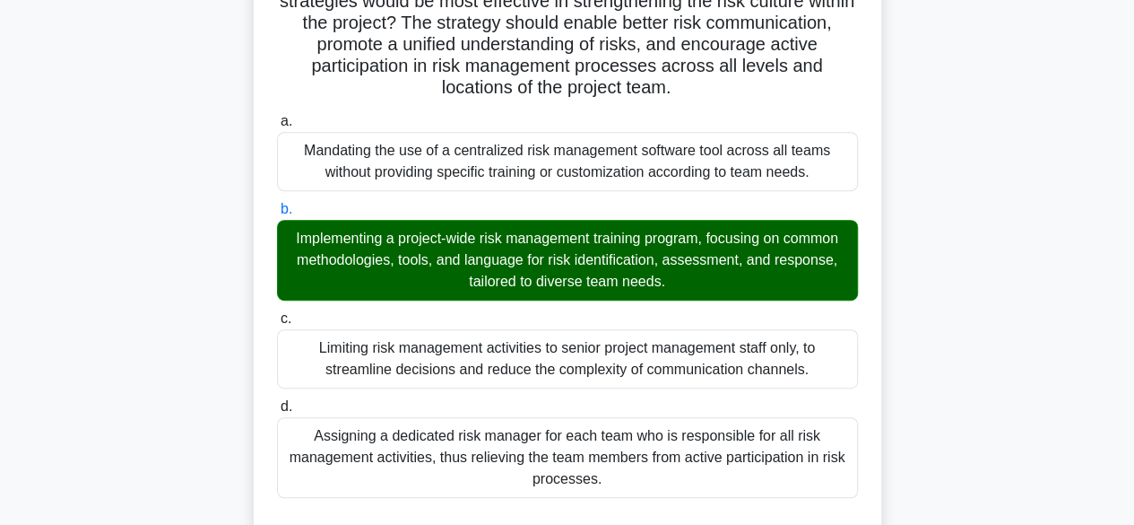
scroll to position [1052, 0]
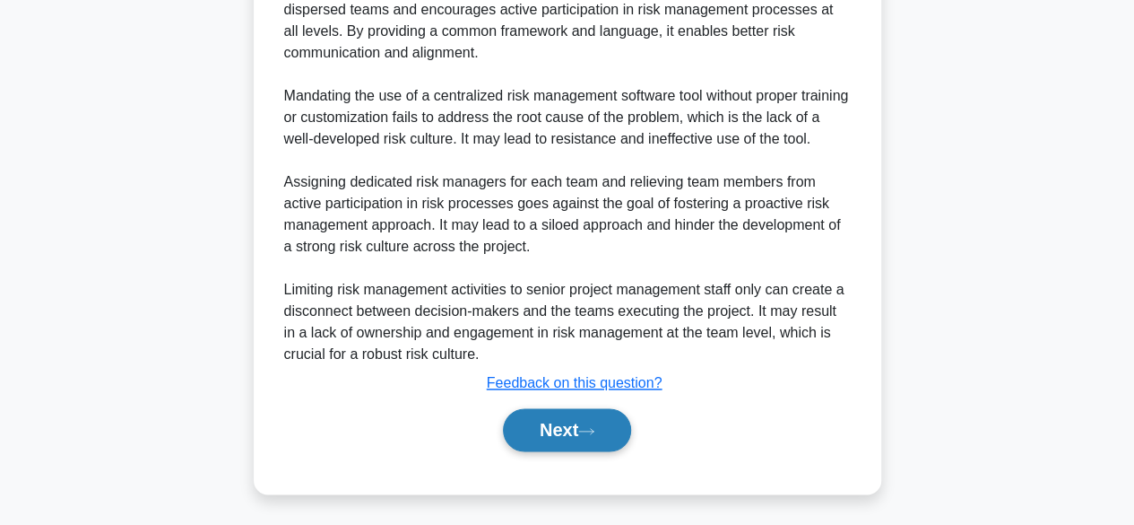
click at [588, 427] on icon at bounding box center [586, 431] width 16 height 10
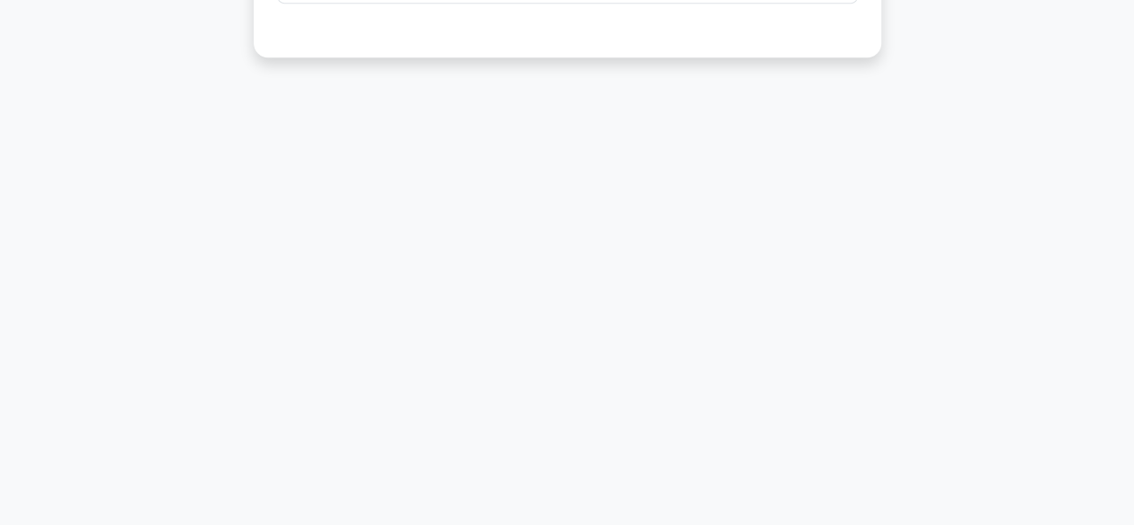
scroll to position [444, 0]
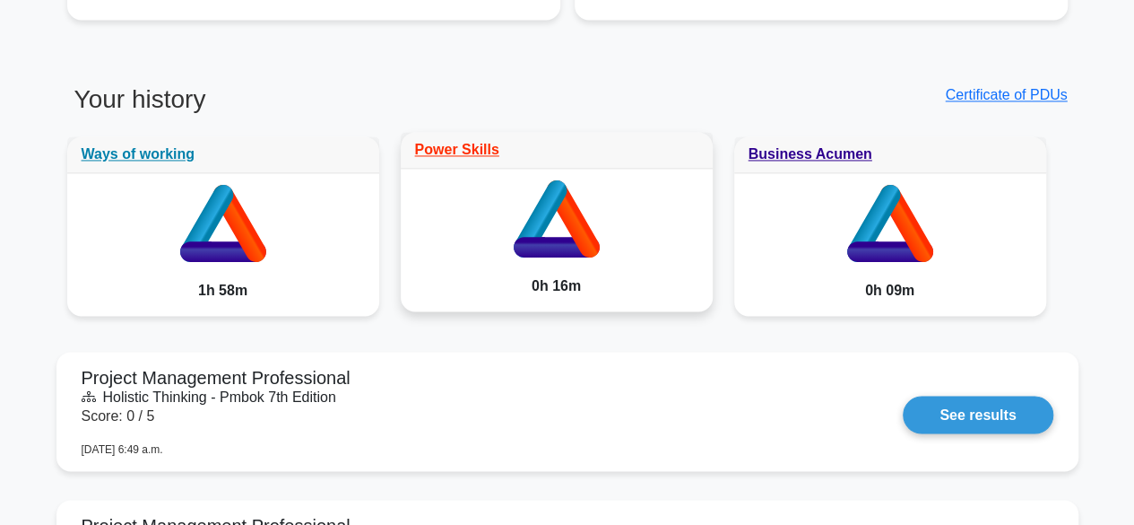
scroll to position [1076, 0]
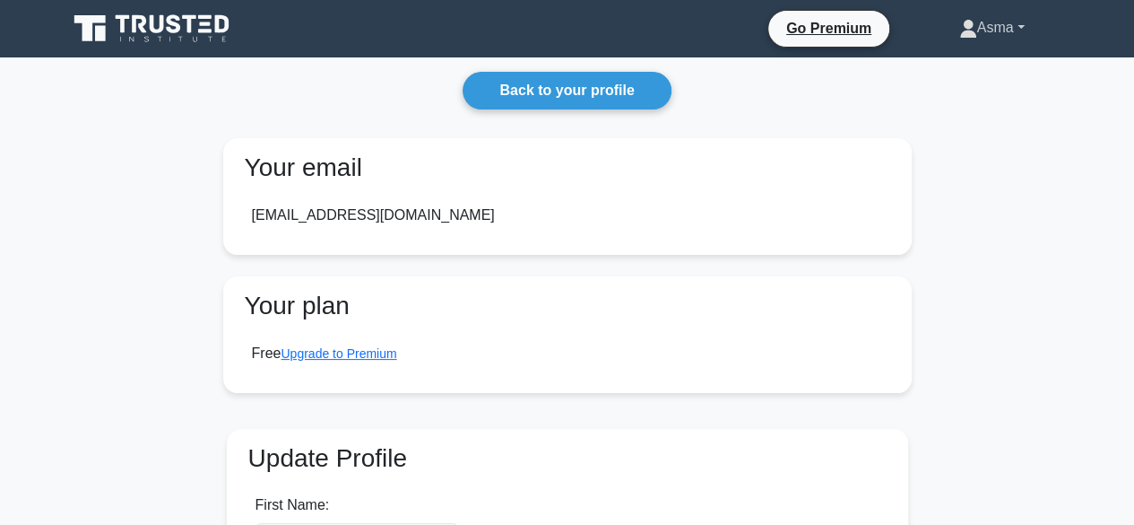
click at [1031, 31] on link "Asma" at bounding box center [992, 28] width 152 height 36
click at [950, 71] on link "Profile" at bounding box center [988, 70] width 142 height 29
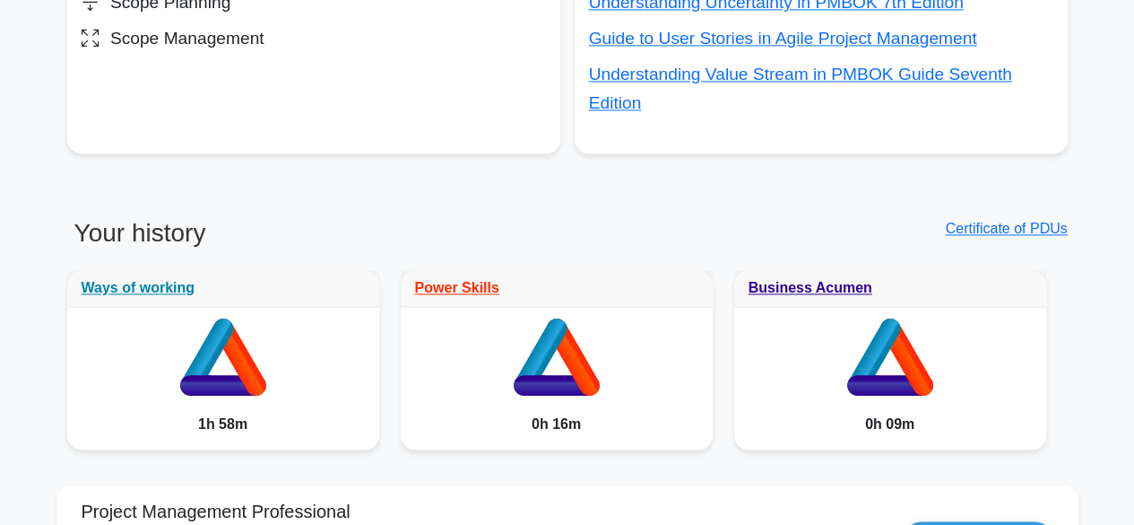
scroll to position [1345, 0]
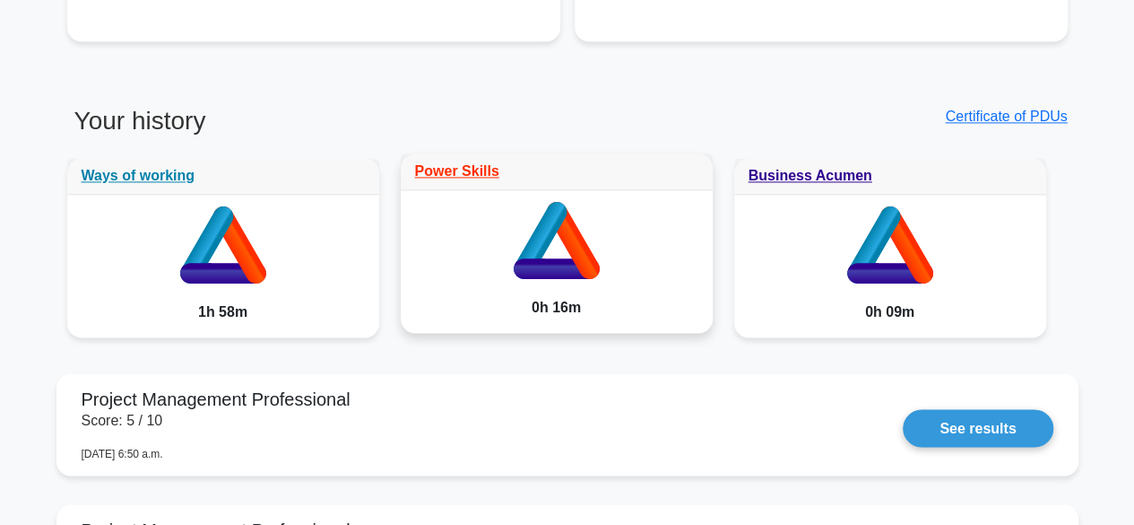
click at [588, 239] on icon at bounding box center [557, 236] width 312 height 92
click at [461, 163] on link "Power Skills" at bounding box center [457, 170] width 84 height 15
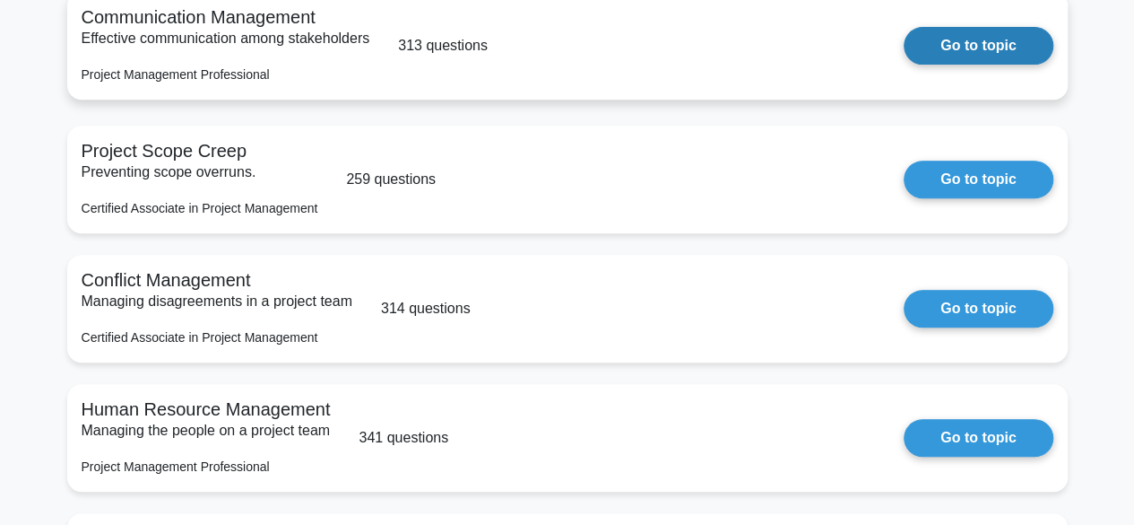
scroll to position [359, 0]
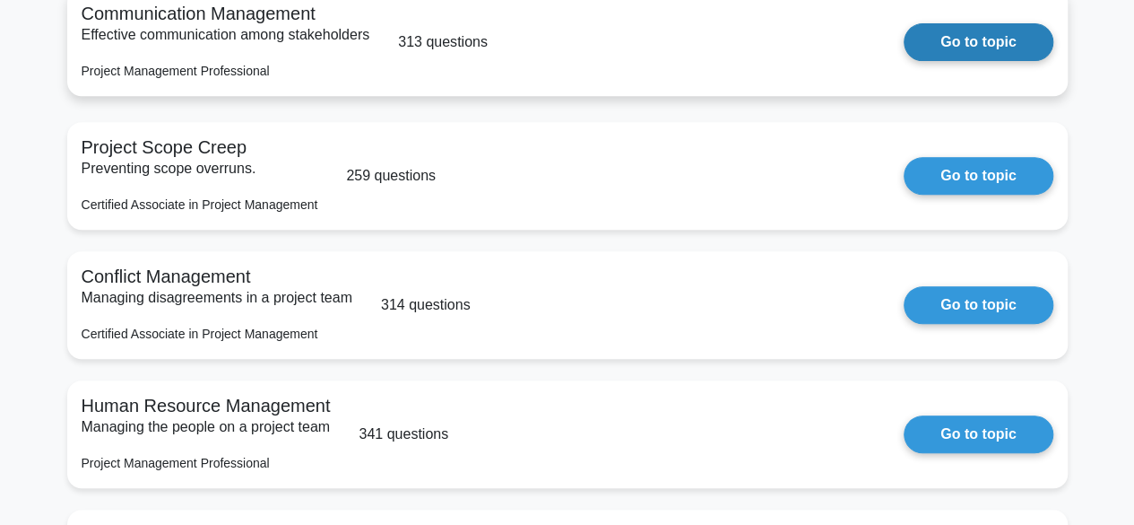
click at [942, 44] on link "Go to topic" at bounding box center [978, 42] width 149 height 38
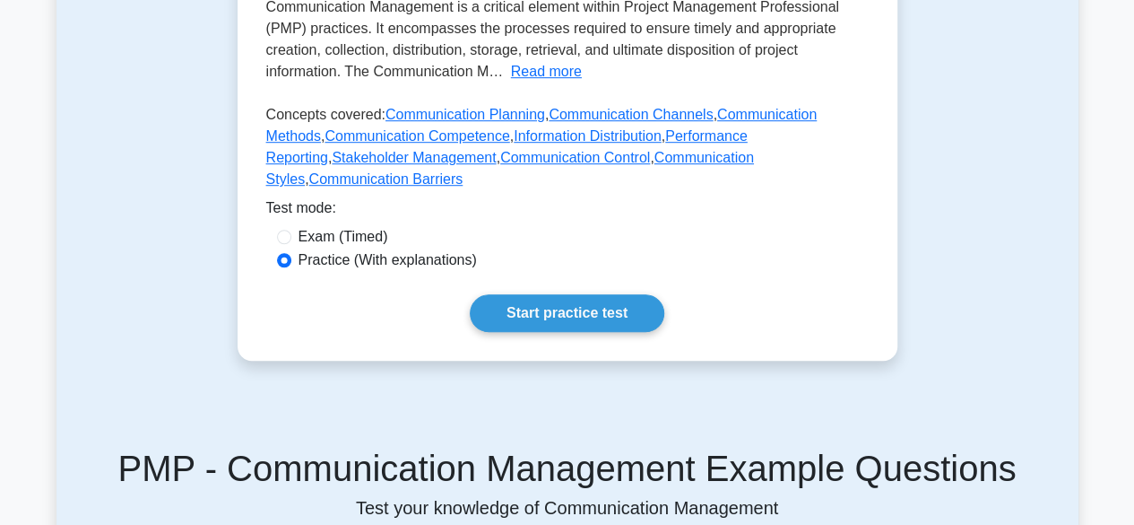
scroll to position [538, 0]
